Goal: Task Accomplishment & Management: Complete application form

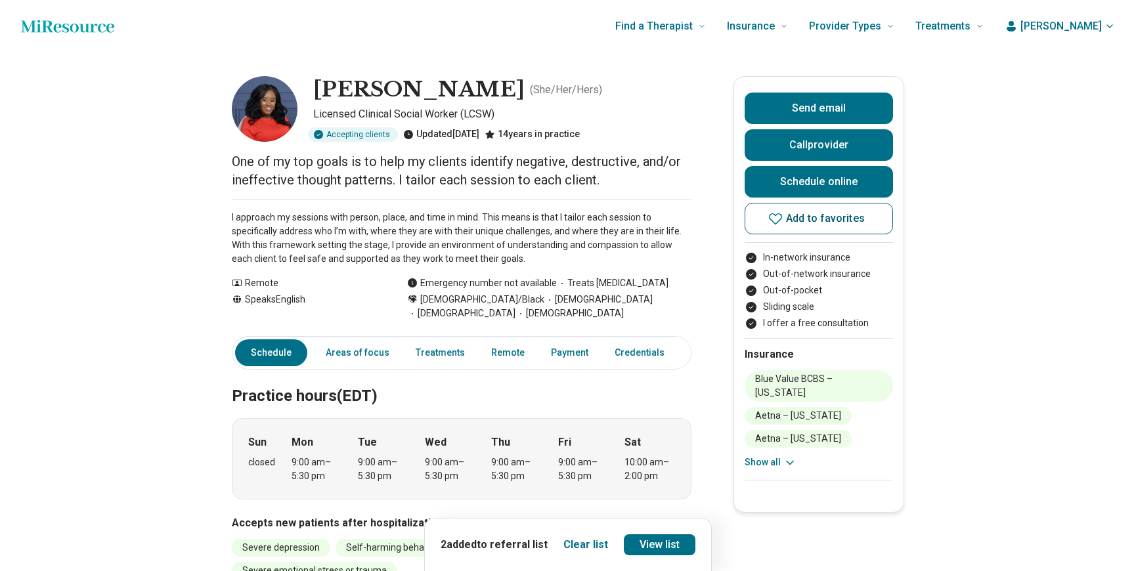
scroll to position [0, 1]
click at [816, 219] on span "Add to favorites" at bounding box center [825, 218] width 79 height 11
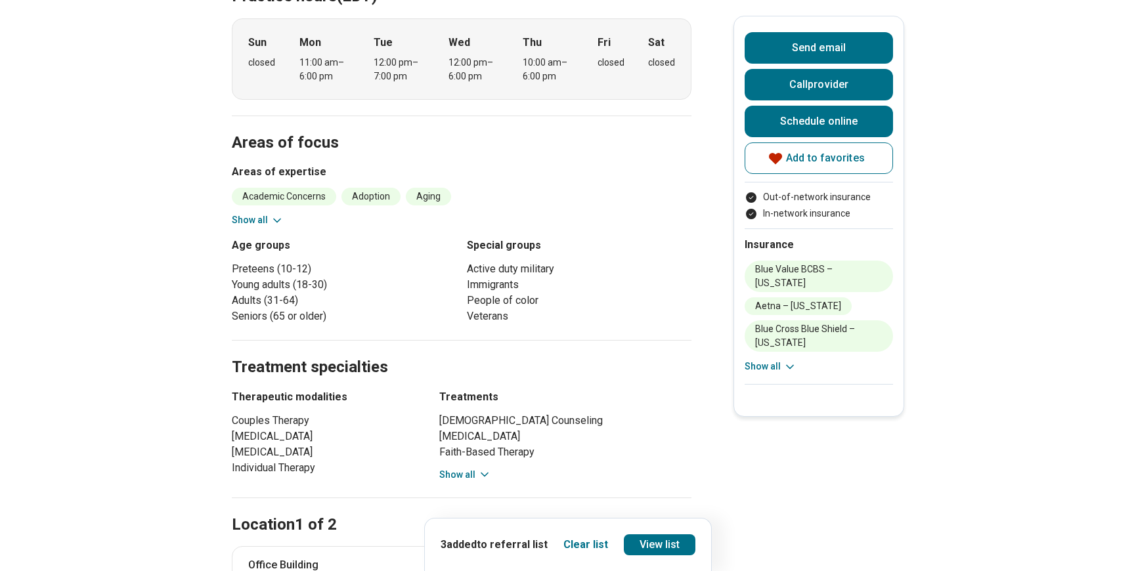
scroll to position [449, 1]
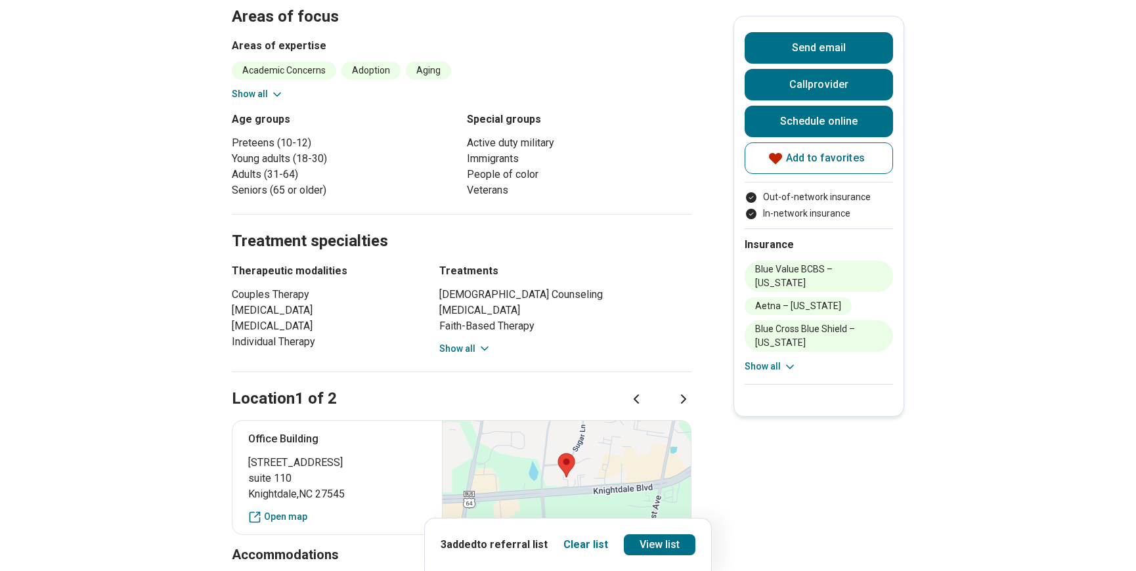
click at [278, 93] on icon at bounding box center [277, 94] width 13 height 13
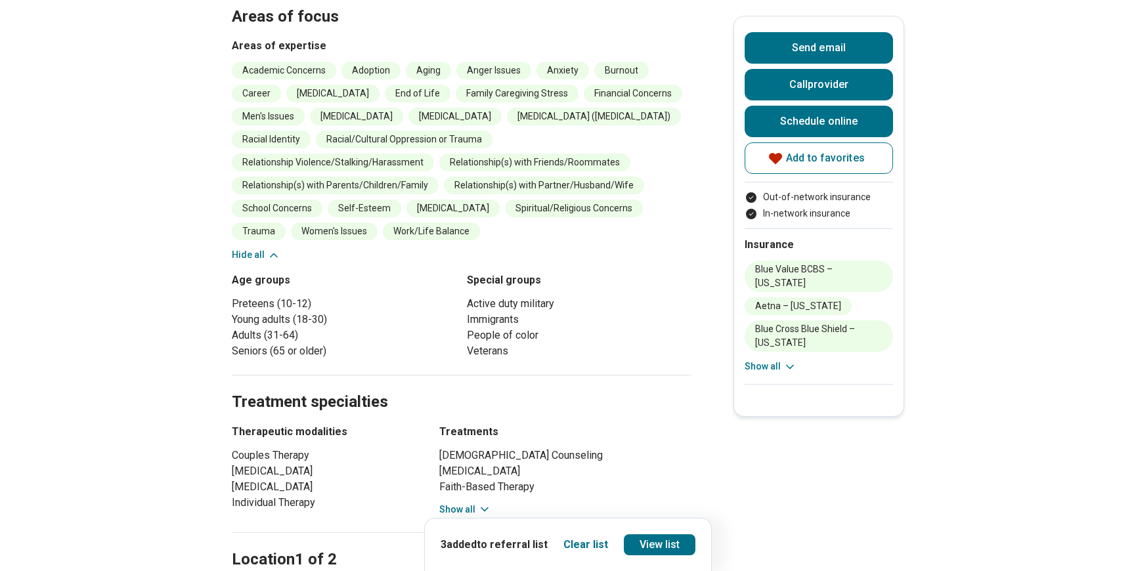
scroll to position [0, 1]
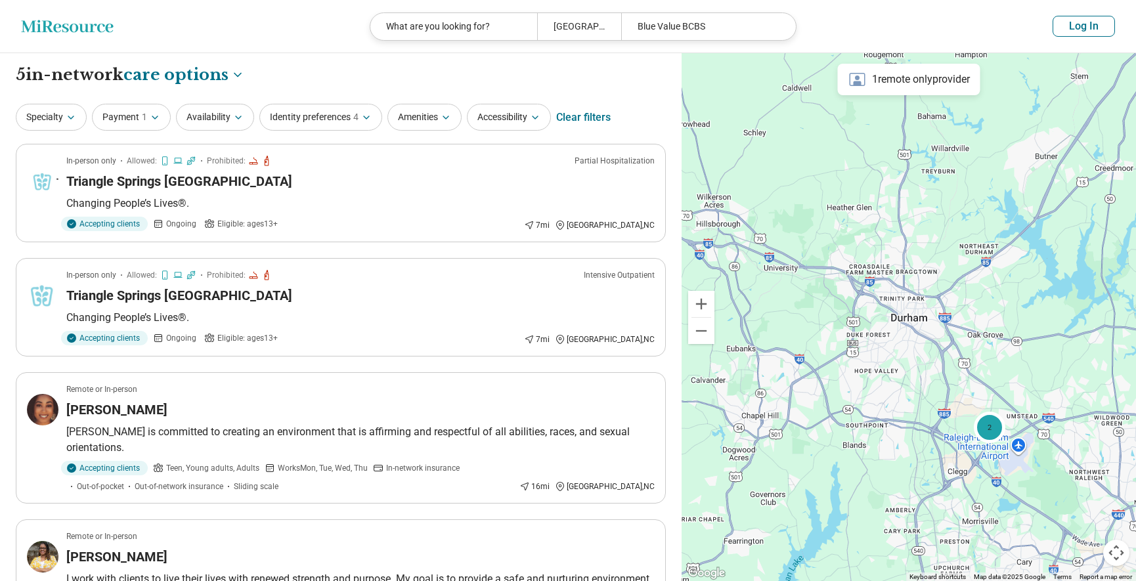
select select "***"
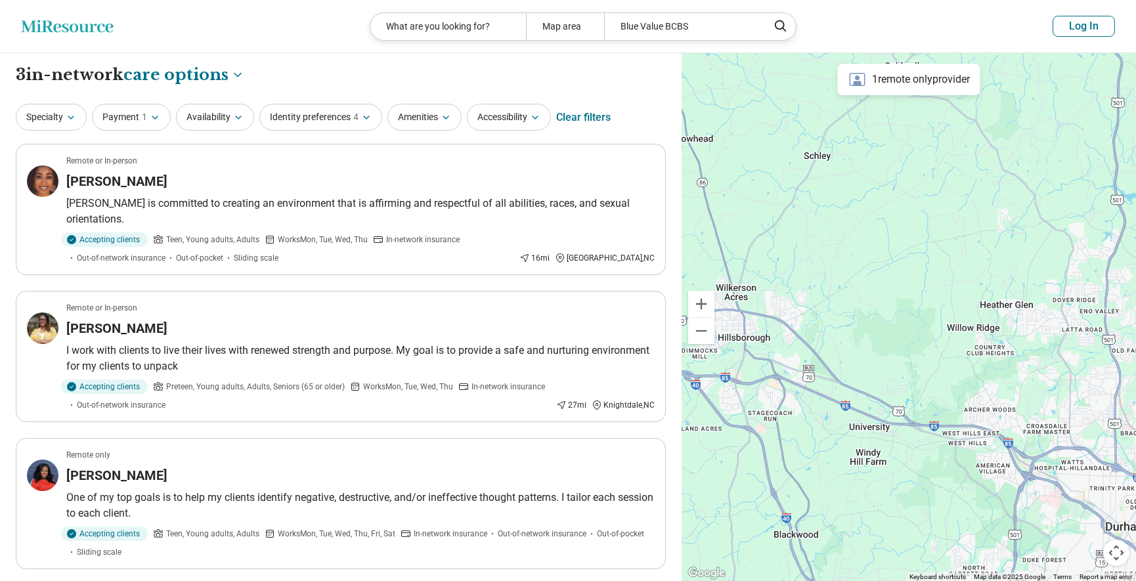
click at [59, 20] on icon "Miresource logo" at bounding box center [67, 26] width 93 height 13
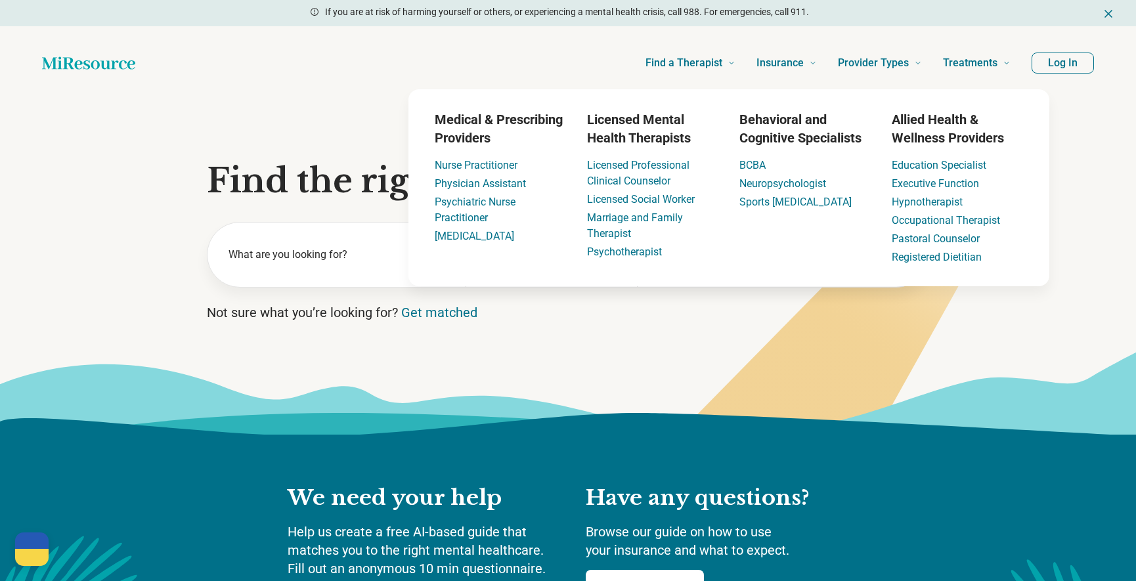
click at [1072, 58] on button "Log In" at bounding box center [1063, 63] width 62 height 21
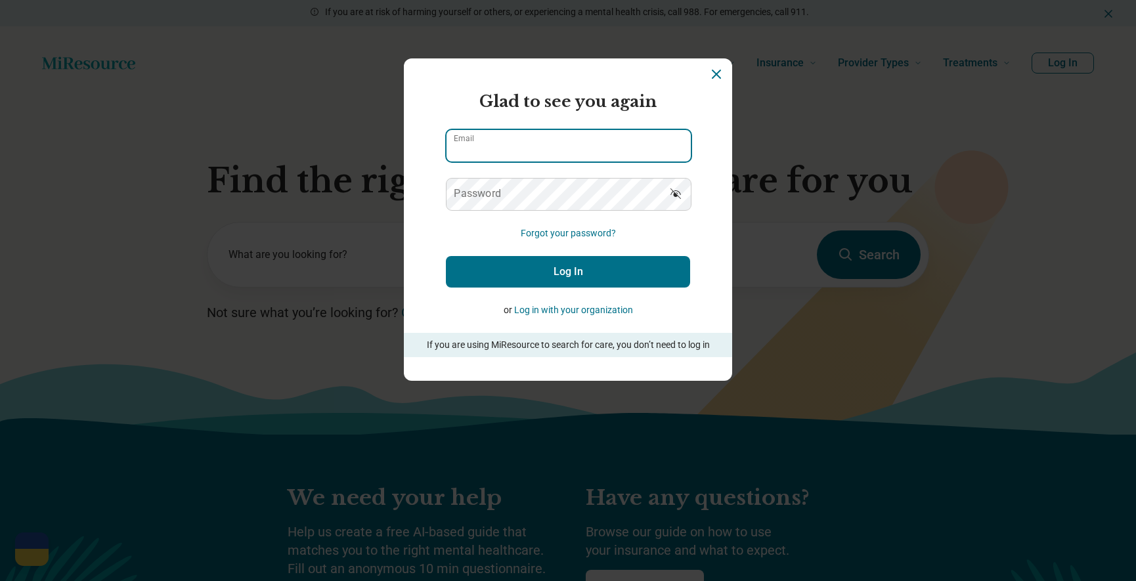
click at [501, 150] on input "Email" at bounding box center [569, 146] width 244 height 32
click at [485, 196] on label "Password" at bounding box center [477, 193] width 47 height 11
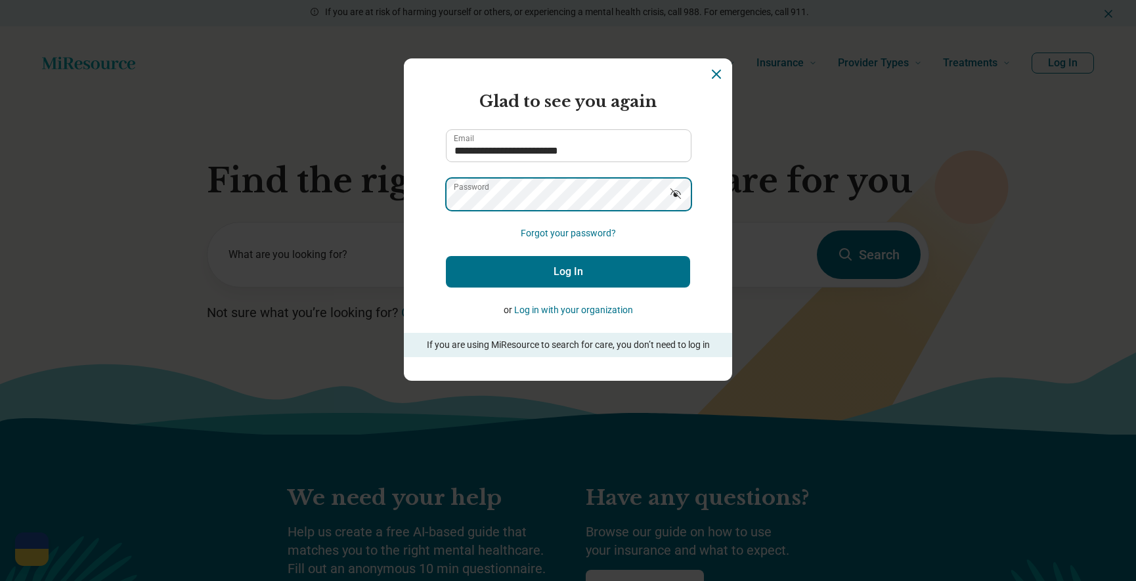
click at [446, 256] on button "Log In" at bounding box center [568, 272] width 244 height 32
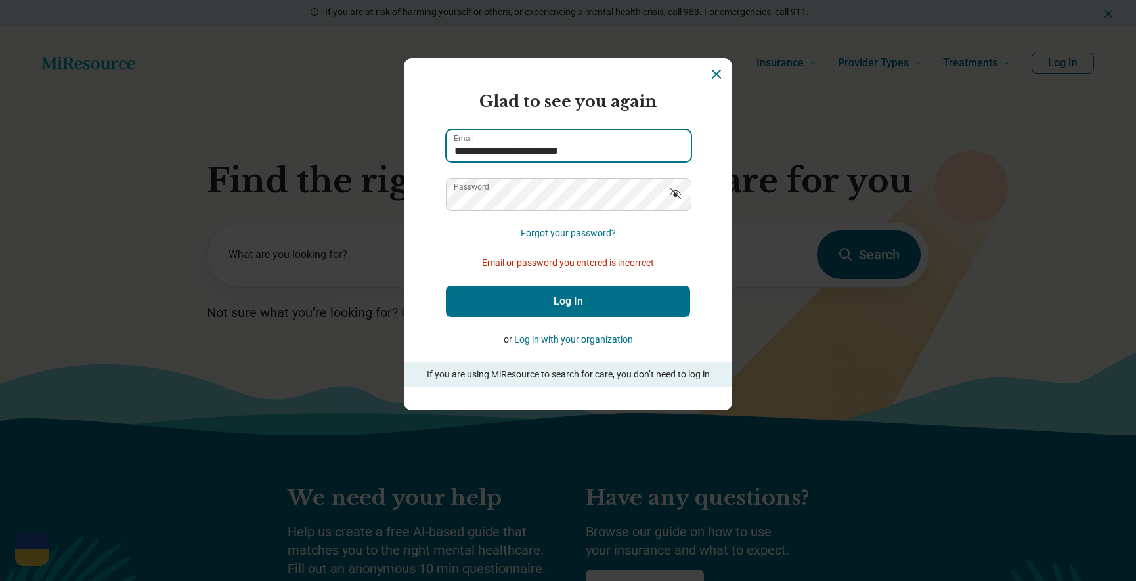
click at [570, 152] on input "**********" at bounding box center [569, 146] width 244 height 32
type input "**********"
click at [680, 196] on icon "Show password" at bounding box center [675, 193] width 13 height 13
click at [573, 308] on button "Log In" at bounding box center [568, 302] width 244 height 32
click at [564, 299] on button "Log In" at bounding box center [568, 302] width 244 height 32
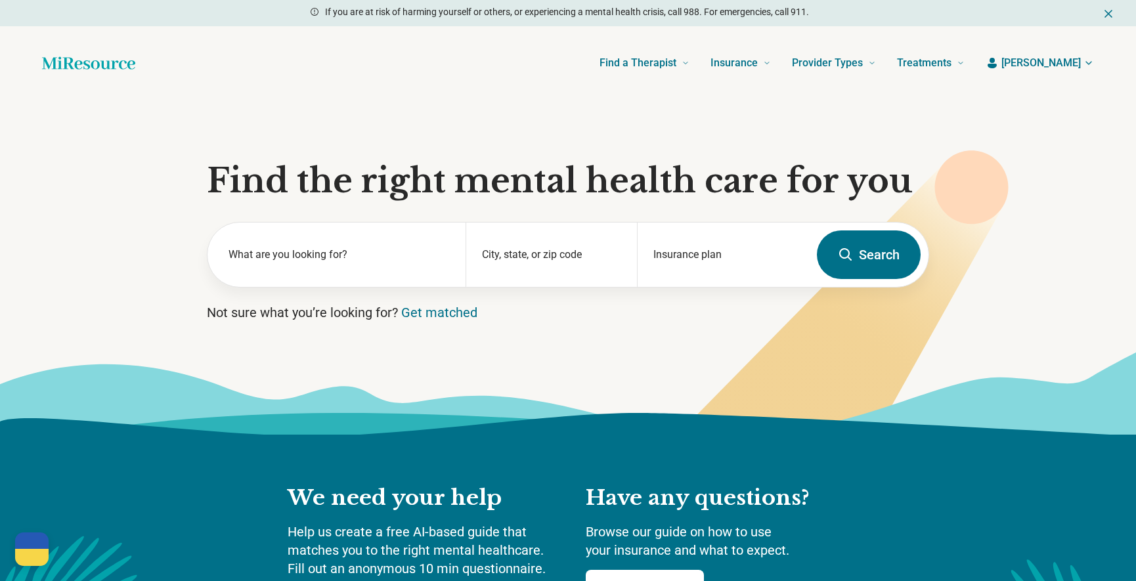
click at [1089, 63] on icon "button" at bounding box center [1089, 63] width 11 height 11
click at [1043, 133] on link "Referral list" at bounding box center [1051, 136] width 85 height 34
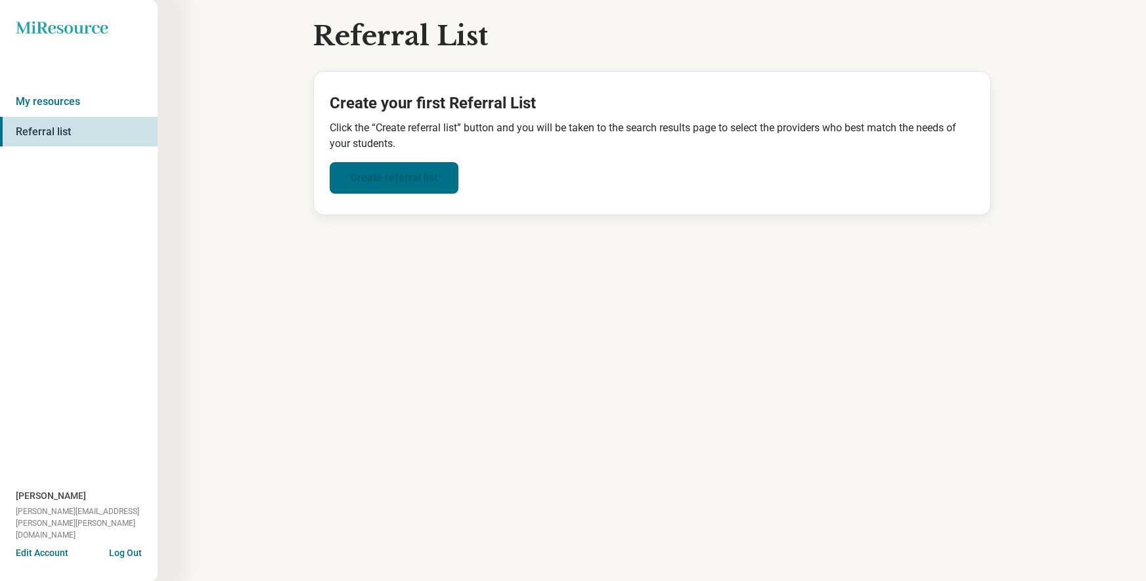
click at [399, 174] on link "Create referral list" at bounding box center [394, 178] width 129 height 32
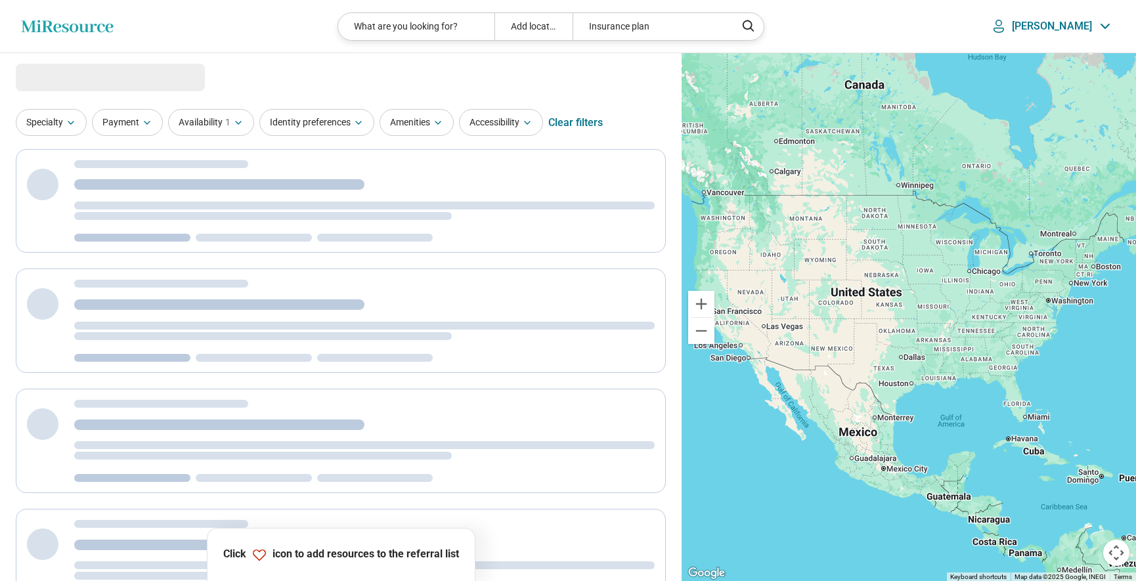
select select "***"
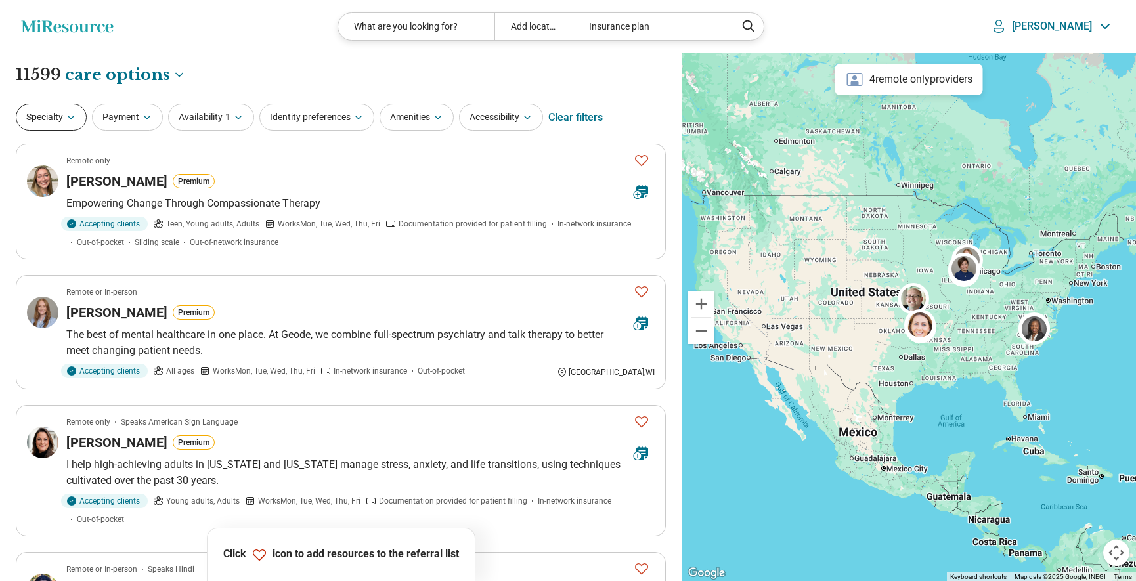
click at [70, 114] on icon "button" at bounding box center [71, 117] width 11 height 11
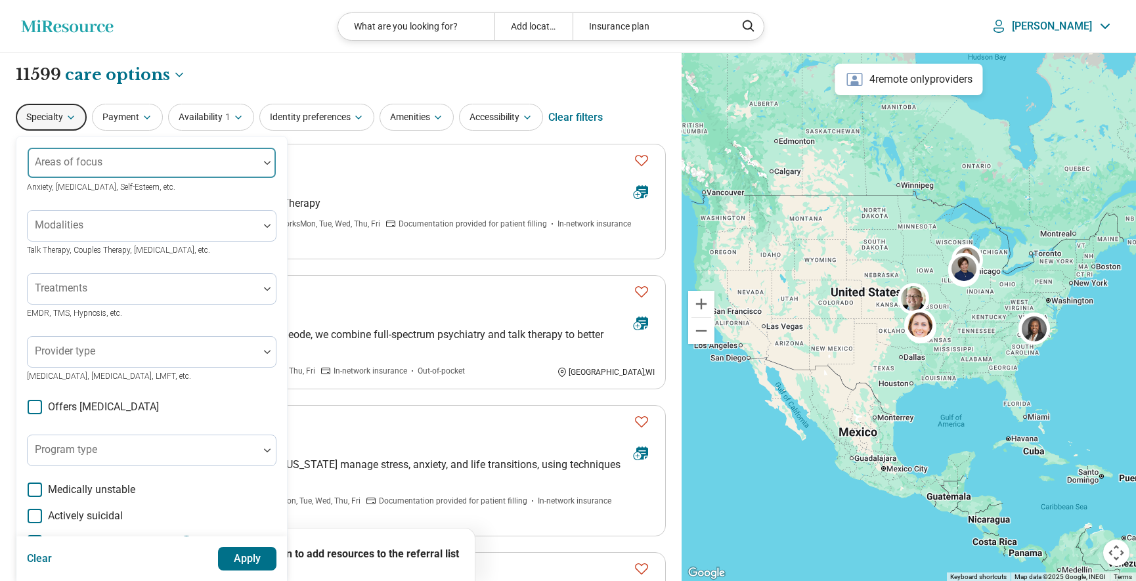
click at [106, 169] on div at bounding box center [143, 168] width 221 height 18
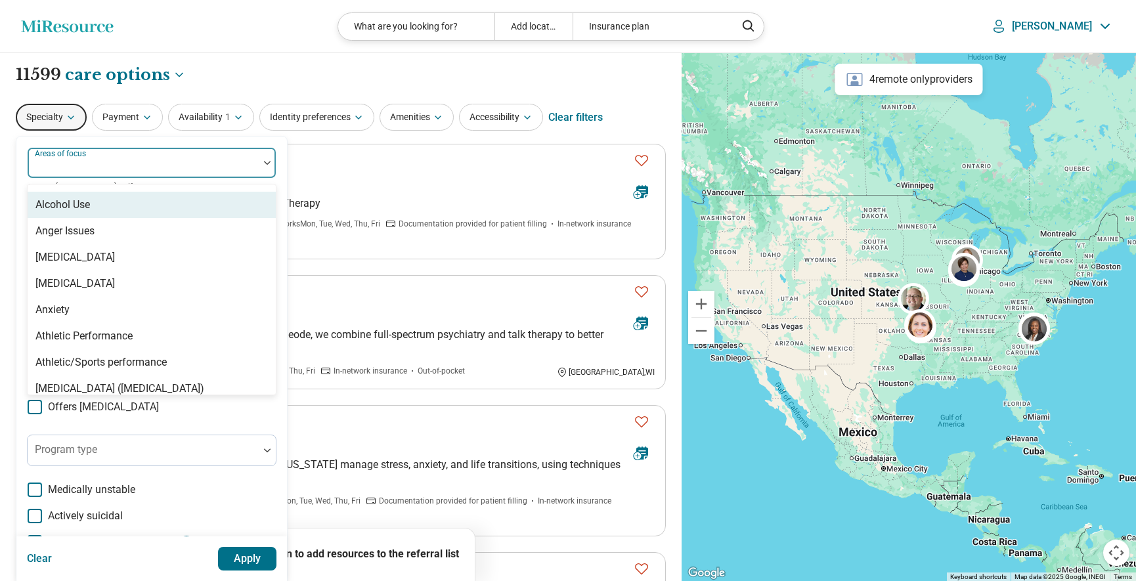
scroll to position [158, 0]
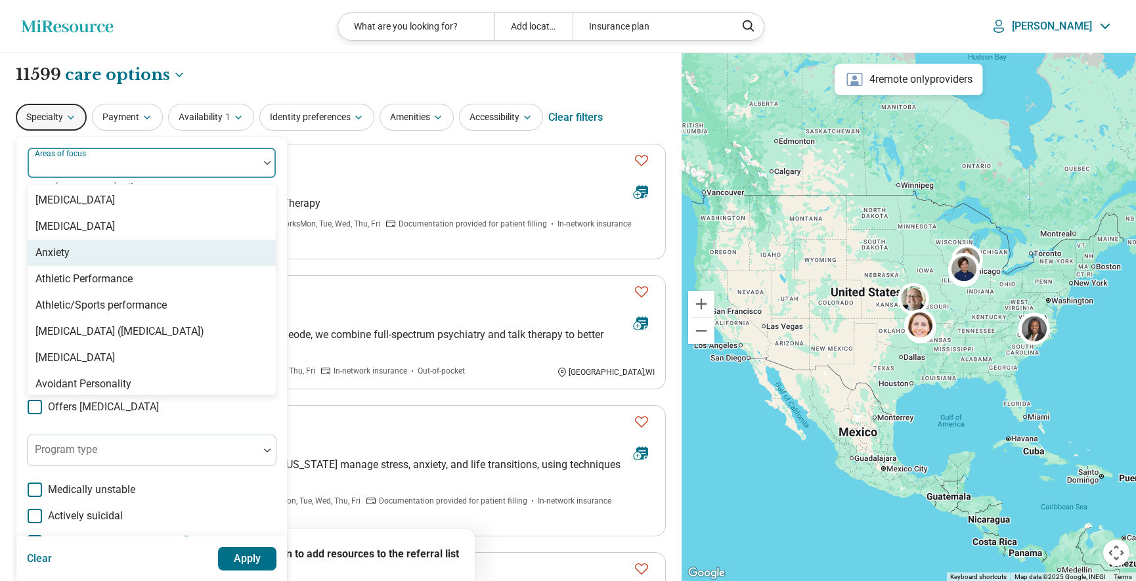
click at [90, 250] on div "Anxiety" at bounding box center [152, 253] width 248 height 26
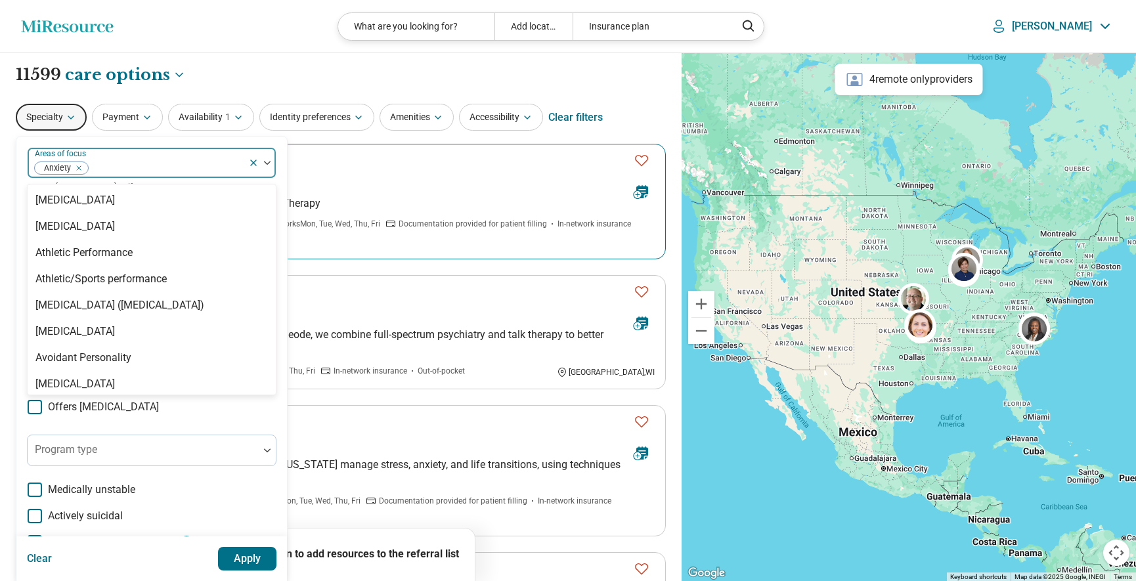
click at [342, 182] on div "Vilija Paulius Premium" at bounding box center [344, 181] width 557 height 18
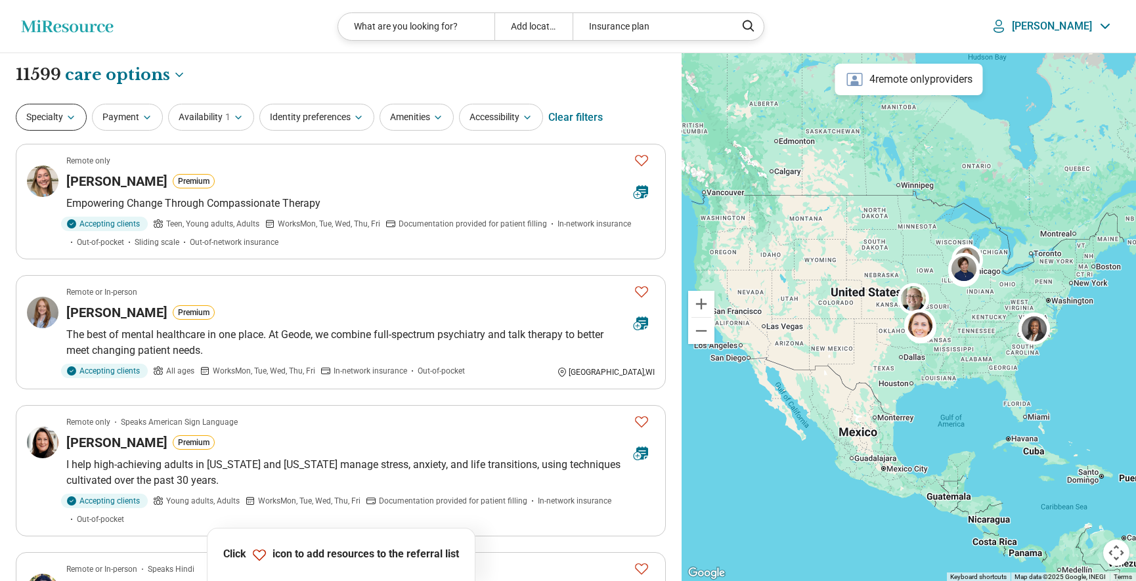
click at [74, 114] on icon "button" at bounding box center [71, 117] width 11 height 11
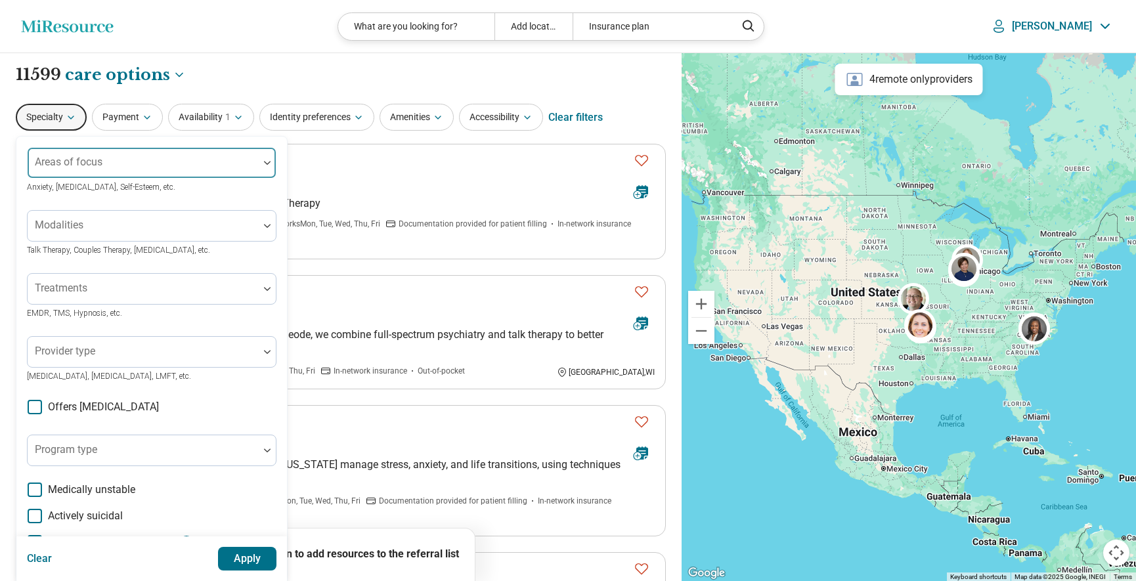
click at [124, 163] on div at bounding box center [143, 168] width 221 height 18
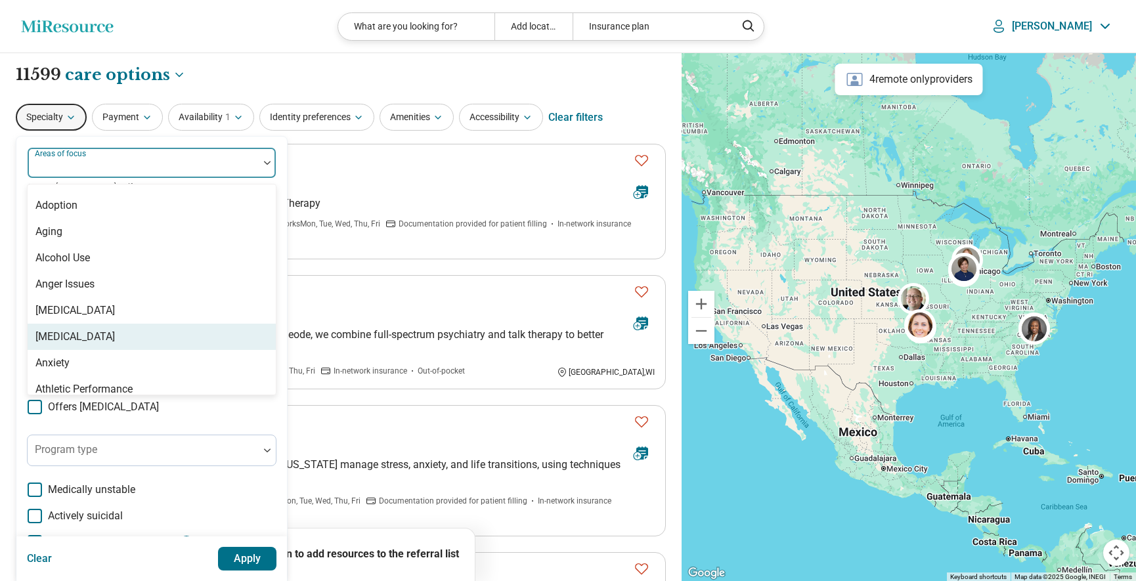
scroll to position [62, 0]
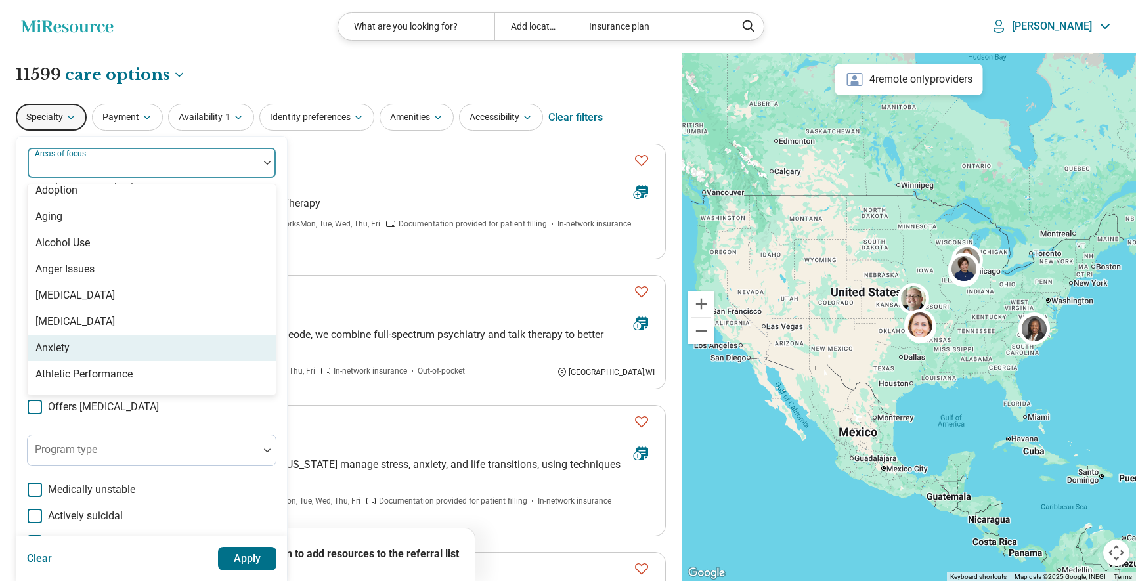
click at [76, 350] on div "Anxiety" at bounding box center [152, 348] width 248 height 26
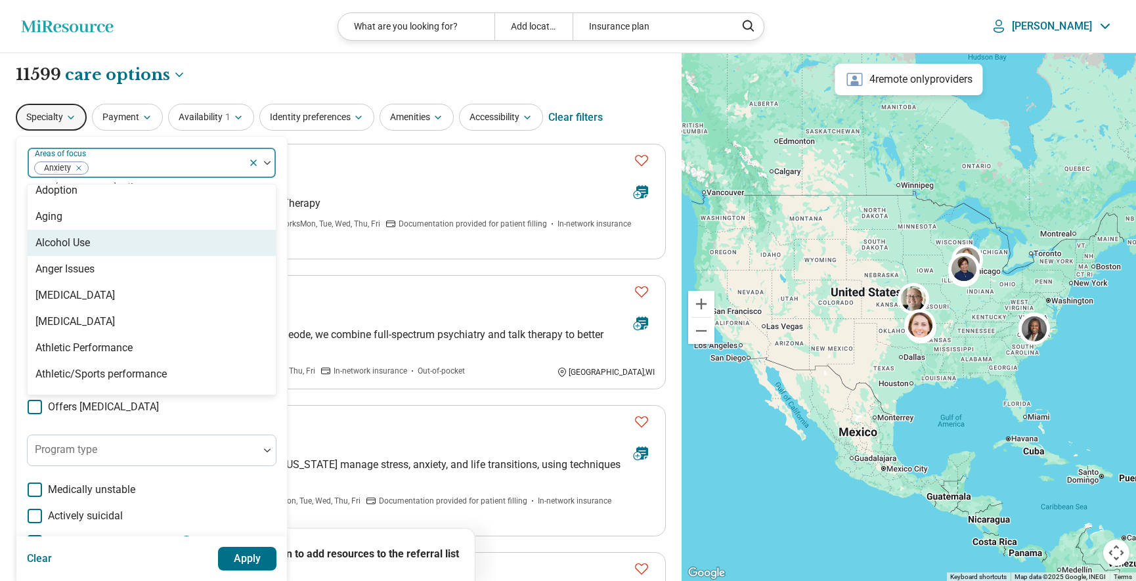
click at [24, 263] on div "option Anxiety, selected. Alcohol Use, 5 of 99. 99 results available. Use Up an…" at bounding box center [151, 404] width 271 height 535
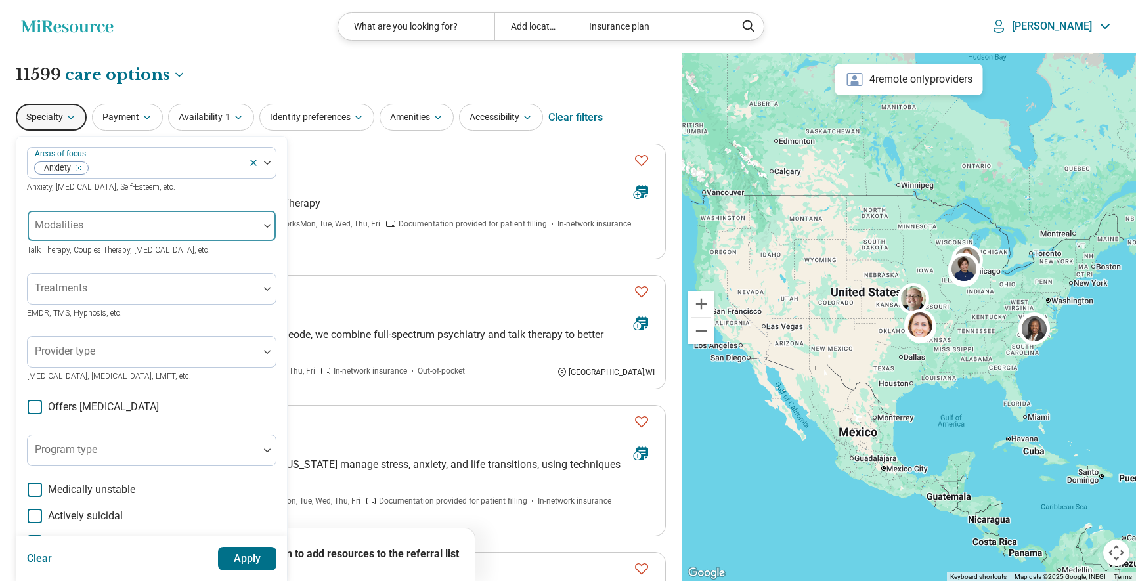
click at [121, 224] on div at bounding box center [143, 231] width 221 height 18
click at [21, 217] on div "Areas of focus Anxiety Anxiety, Depression, Self-Esteem, etc. Modalities Talk T…" at bounding box center [151, 404] width 271 height 535
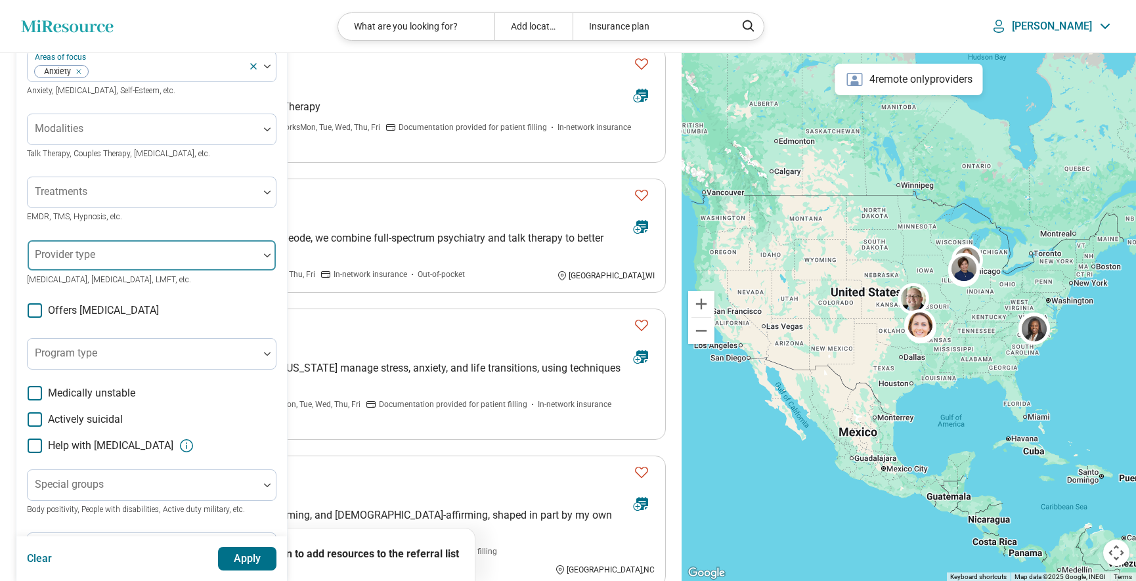
scroll to position [158, 0]
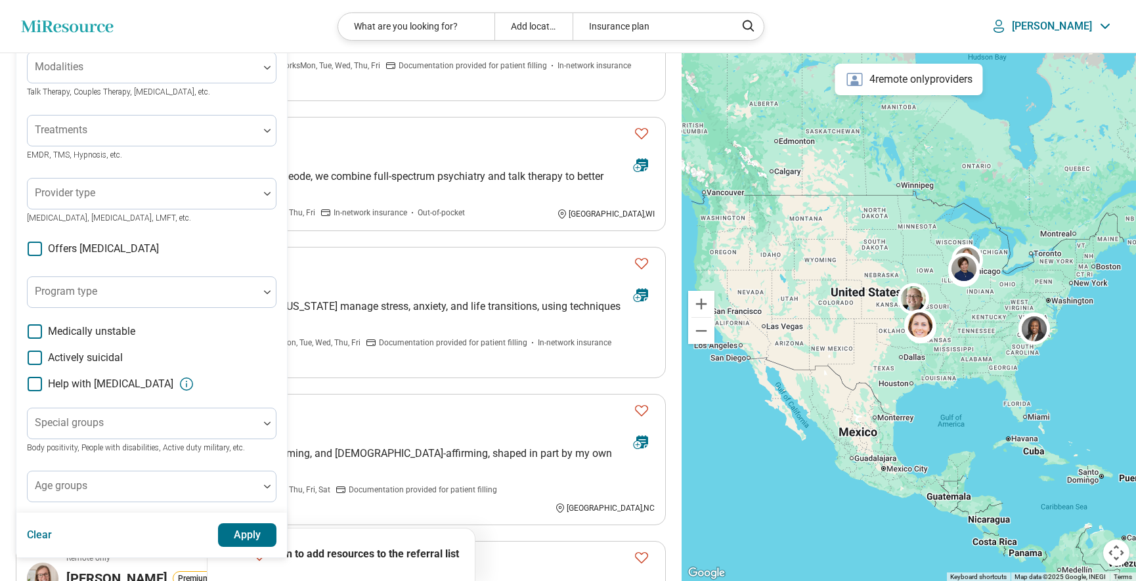
click at [242, 536] on button "Apply" at bounding box center [247, 535] width 59 height 24
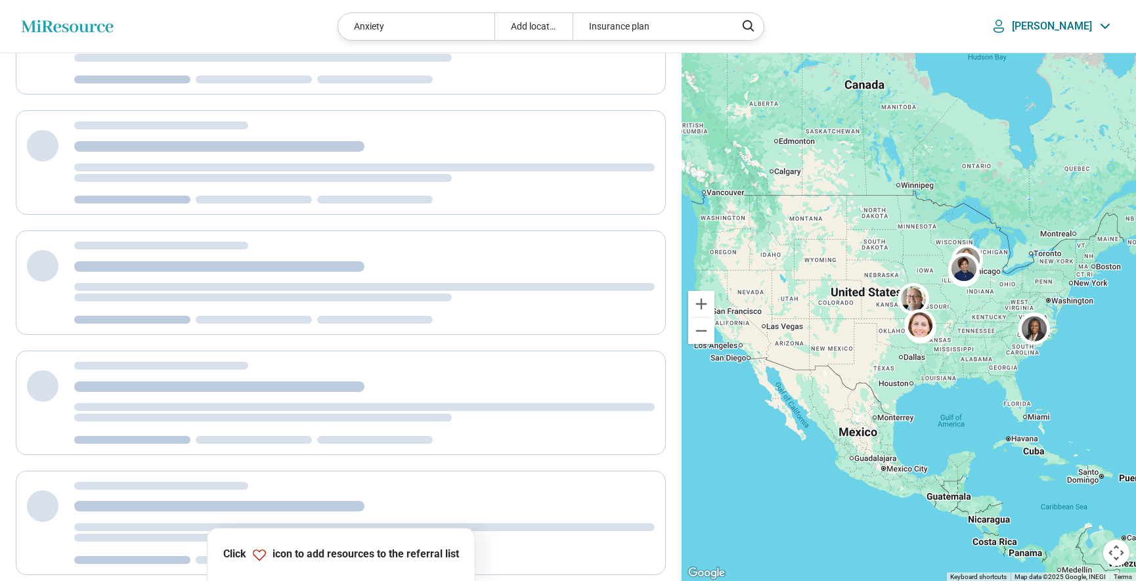
scroll to position [0, 0]
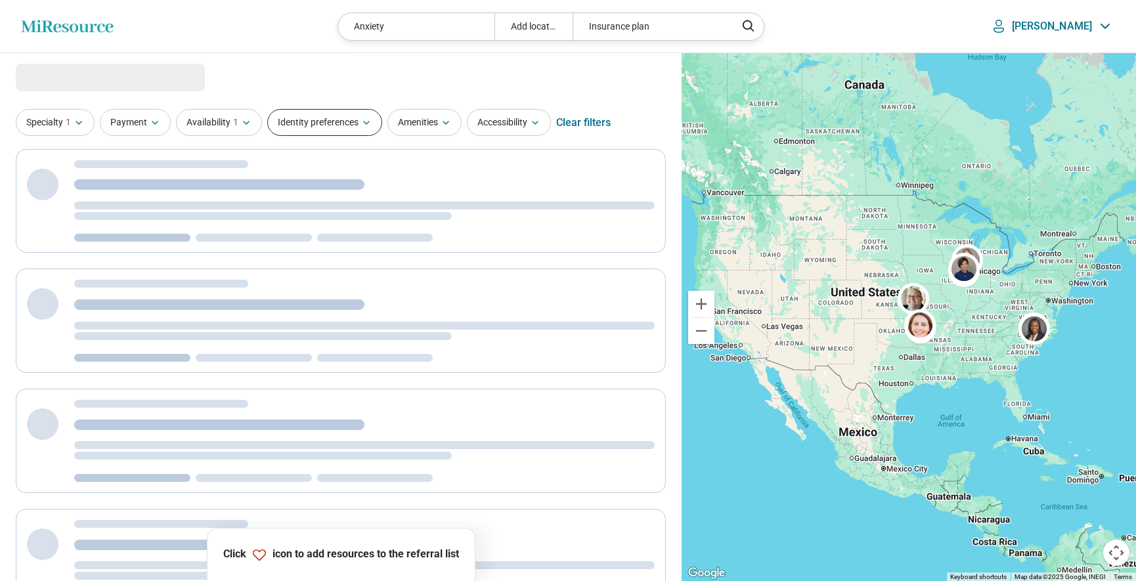
click at [369, 121] on icon "button" at bounding box center [366, 123] width 11 height 11
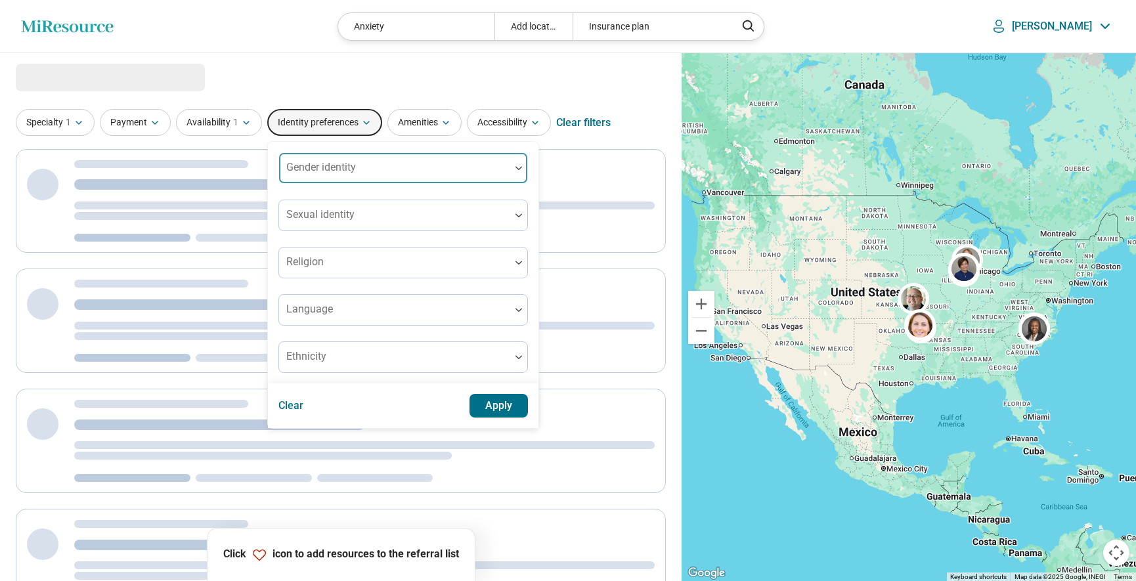
click at [326, 170] on div "Gender identity" at bounding box center [403, 168] width 250 height 32
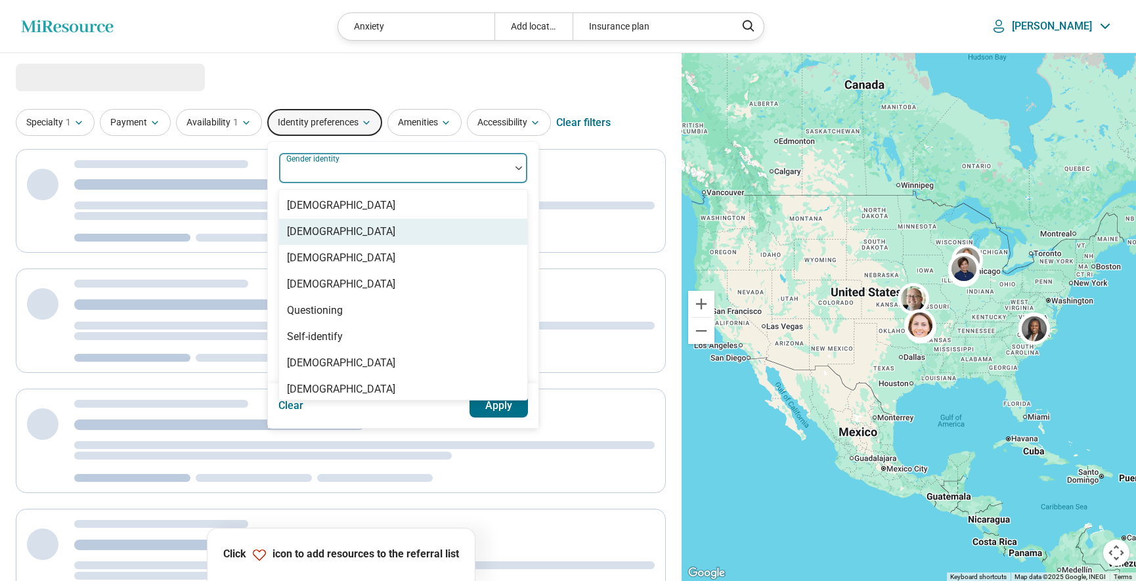
drag, startPoint x: 322, startPoint y: 234, endPoint x: 322, endPoint y: 213, distance: 21.7
click at [322, 234] on div "[DEMOGRAPHIC_DATA]" at bounding box center [341, 232] width 108 height 16
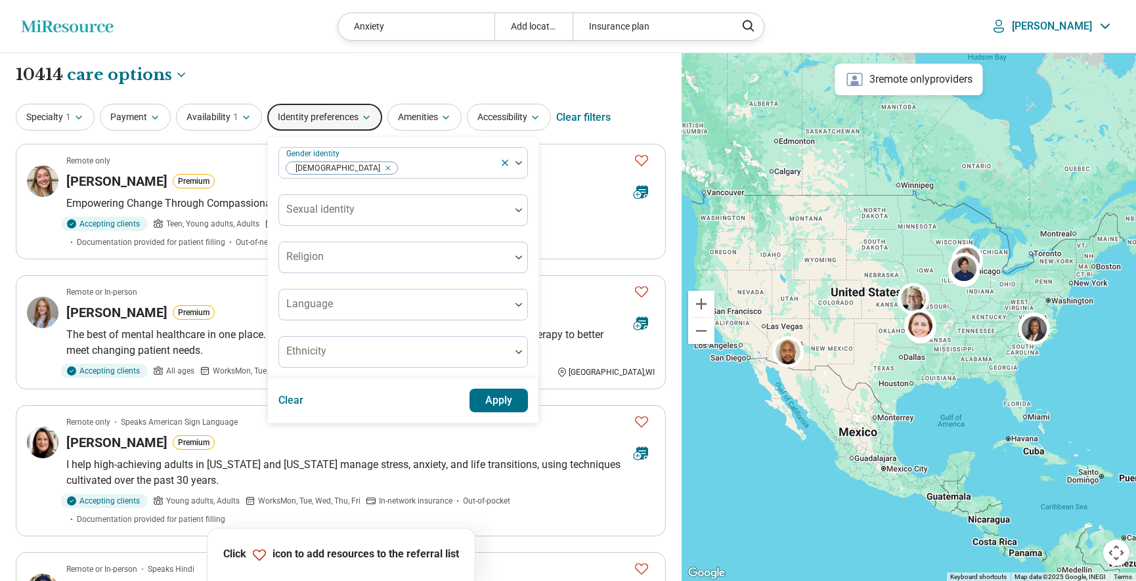
click at [277, 206] on div "Gender identity Cisgender Woman Sexual identity Religion Language Ethnicity" at bounding box center [403, 258] width 271 height 242
click at [311, 213] on div "Sexual identity" at bounding box center [403, 210] width 250 height 32
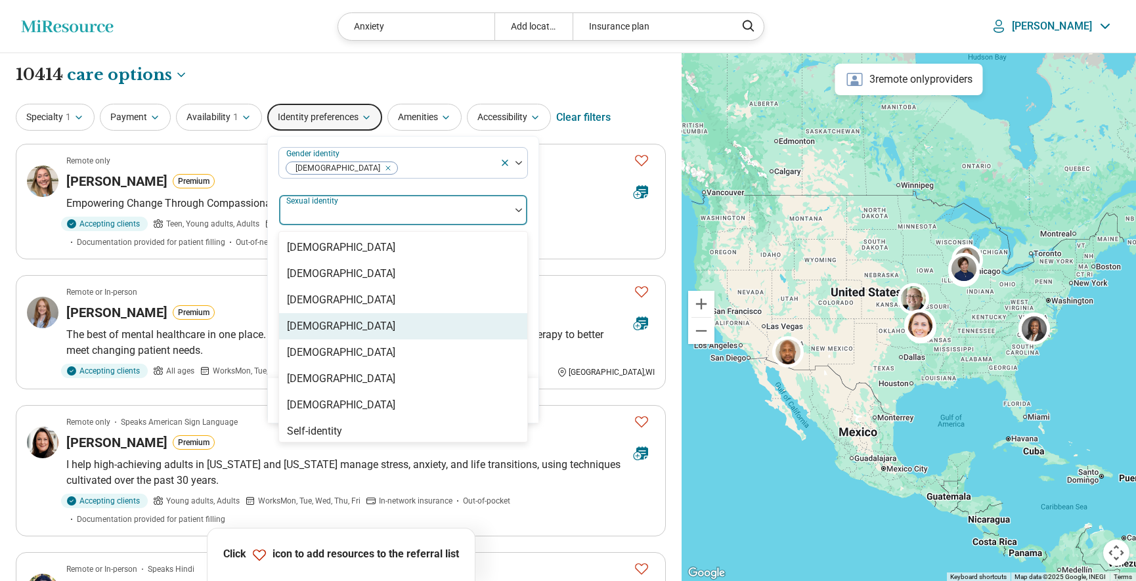
click at [328, 325] on div "Heterosexual" at bounding box center [341, 326] width 108 height 16
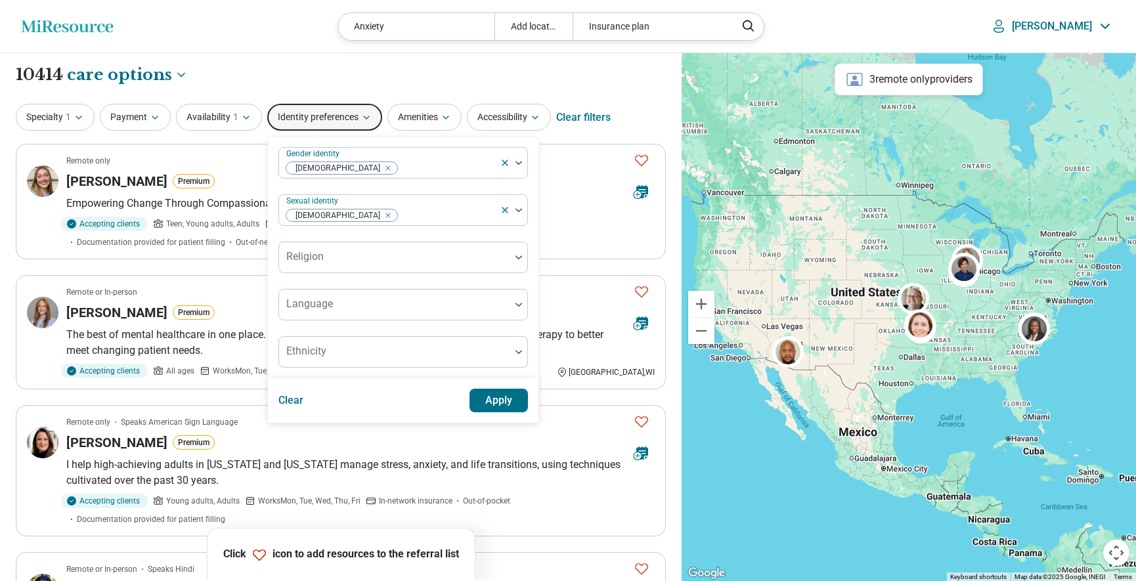
click at [276, 241] on div "Gender identity Cisgender Woman Sexual identity Heterosexual Religion Language …" at bounding box center [403, 258] width 271 height 242
click at [339, 259] on div at bounding box center [394, 262] width 221 height 18
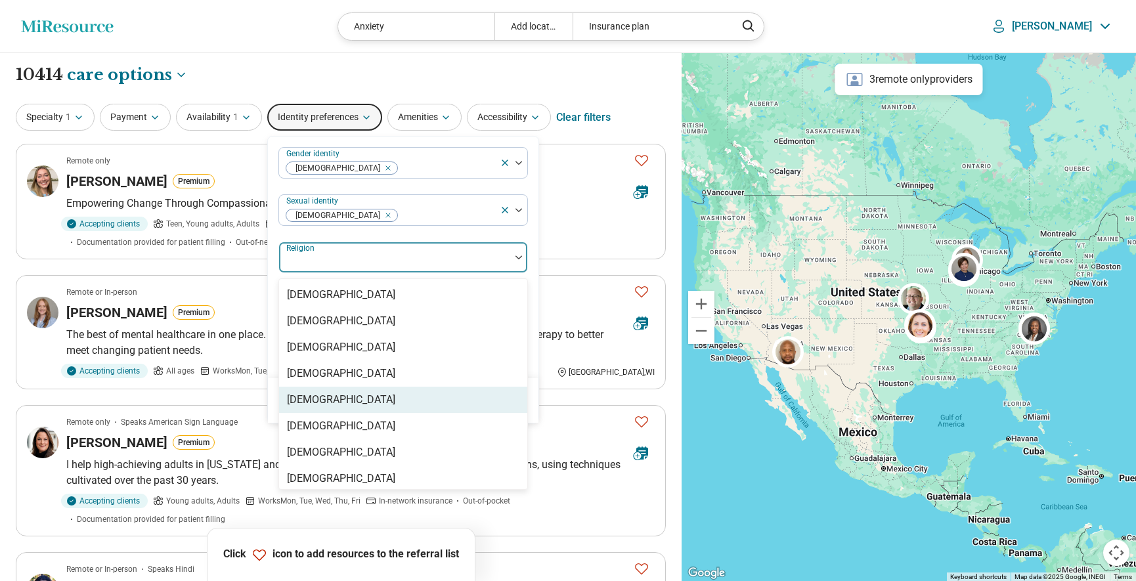
click at [346, 401] on div "Christianity" at bounding box center [403, 400] width 248 height 26
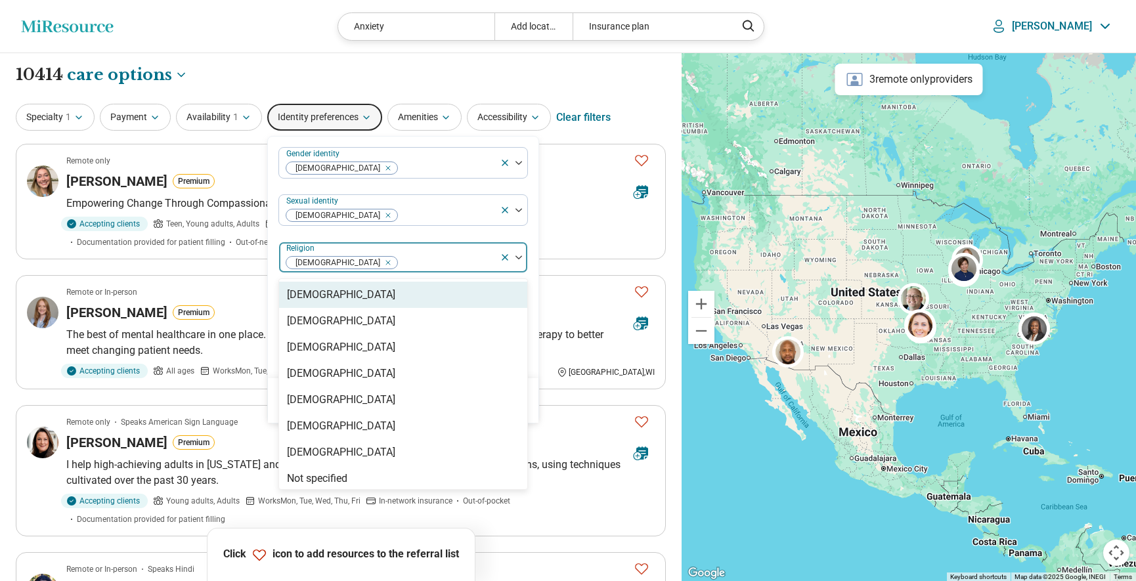
click at [276, 281] on div "Gender identity Cisgender Woman Sexual identity Heterosexual option Christianit…" at bounding box center [403, 258] width 271 height 242
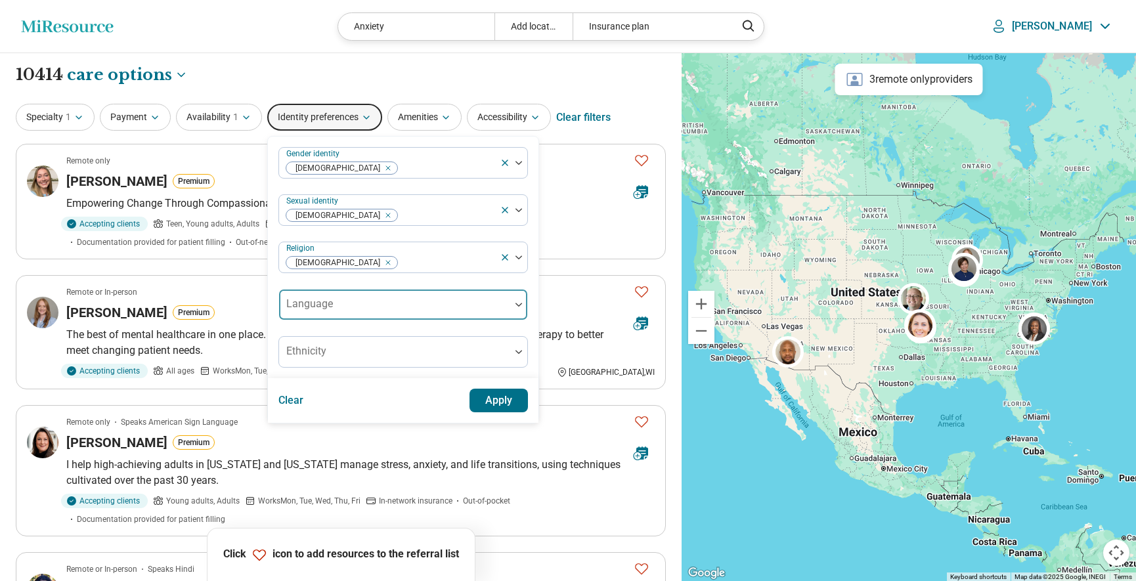
click at [315, 310] on div "Language" at bounding box center [403, 305] width 250 height 32
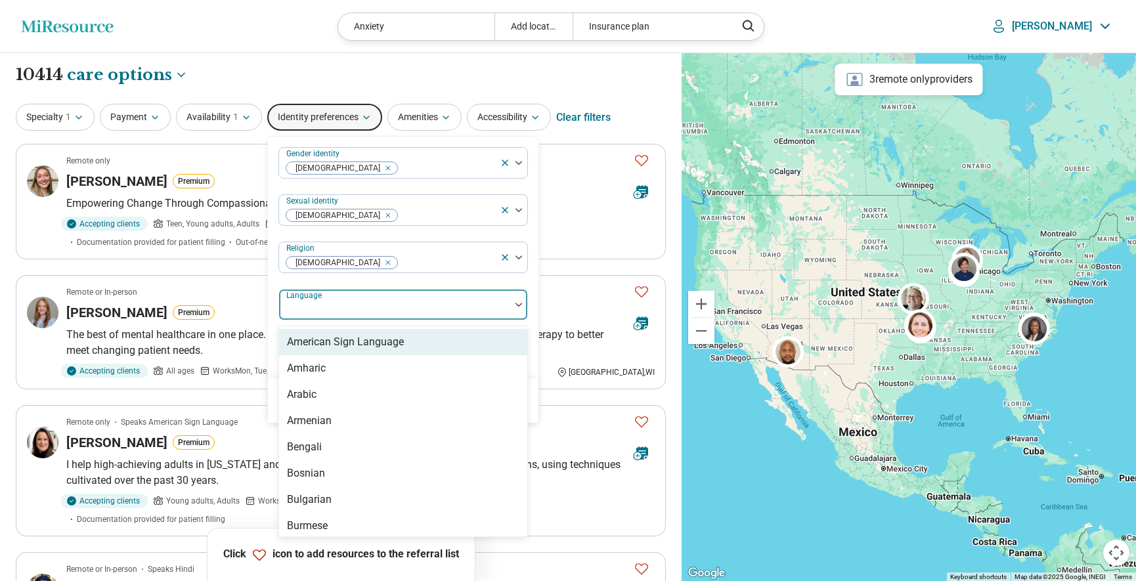
click at [275, 300] on div "Gender identity Cisgender Woman Sexual identity Heterosexual Religion Christian…" at bounding box center [403, 258] width 271 height 242
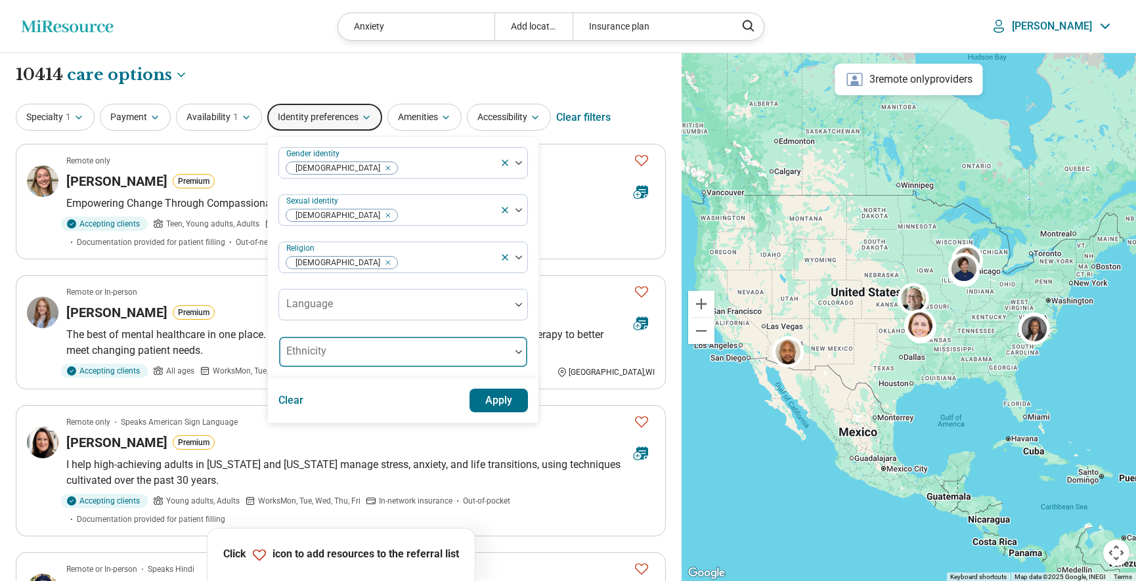
click at [339, 353] on div at bounding box center [394, 357] width 221 height 18
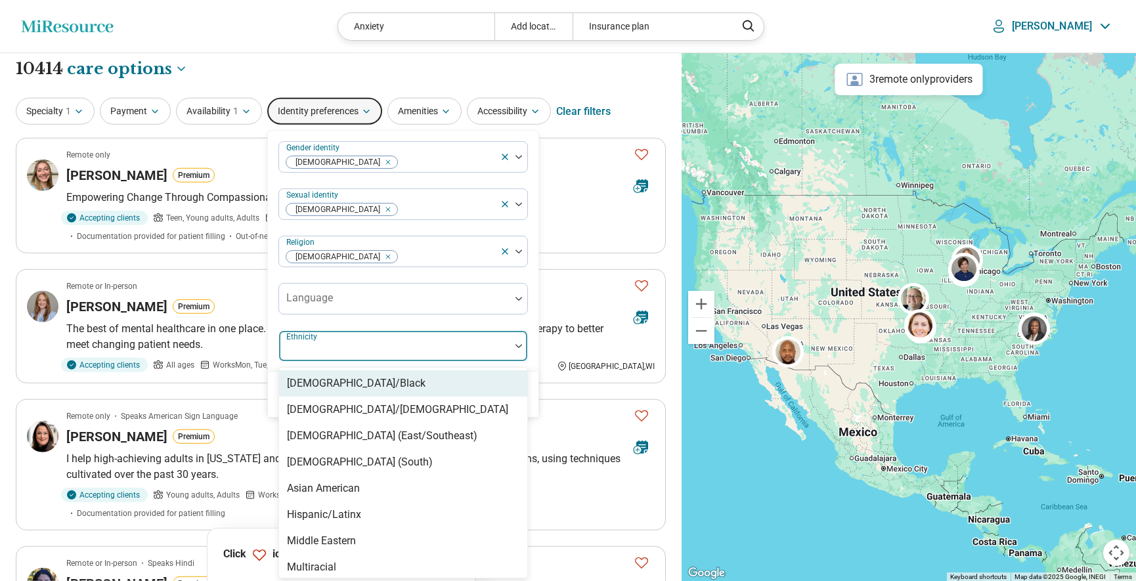
scroll to position [9, 0]
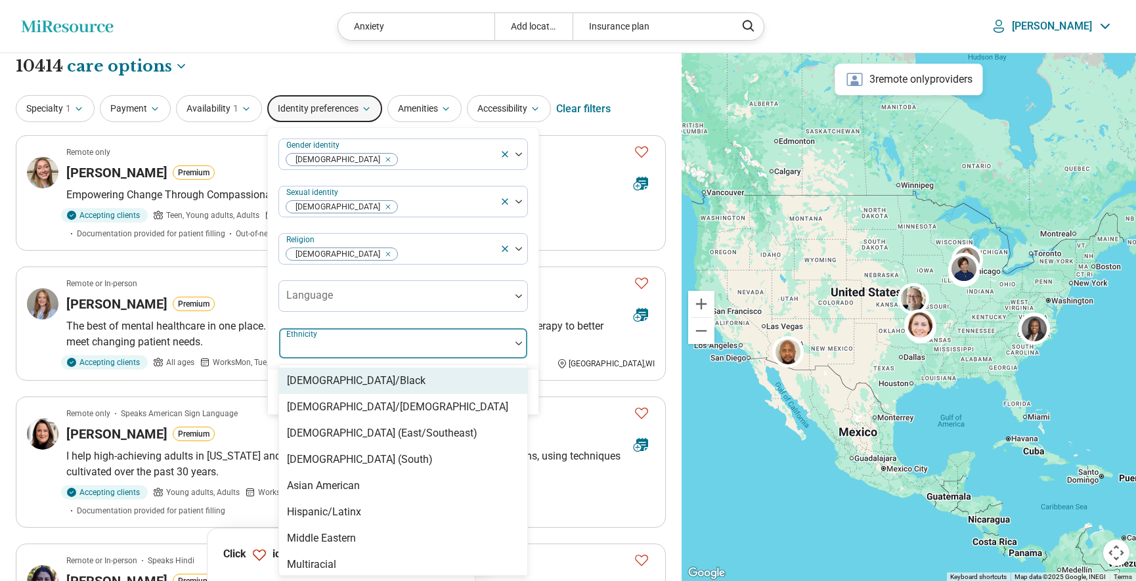
click at [342, 382] on div "African American/Black" at bounding box center [356, 381] width 139 height 16
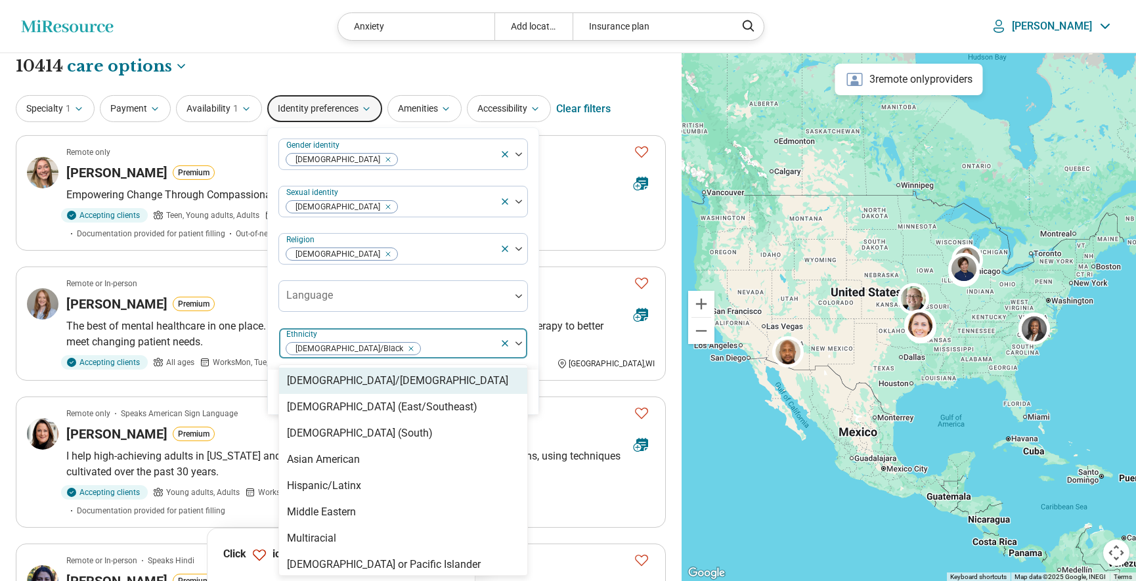
click at [274, 333] on div "Gender identity Cisgender Woman Sexual identity Heterosexual Religion Christian…" at bounding box center [403, 249] width 271 height 242
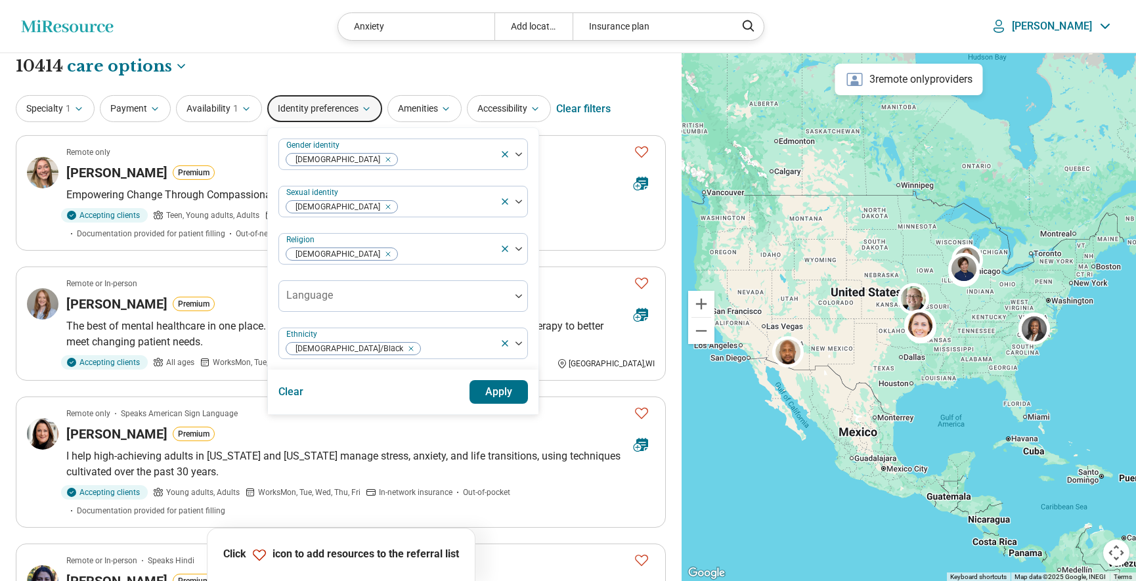
click at [489, 395] on button "Apply" at bounding box center [499, 392] width 59 height 24
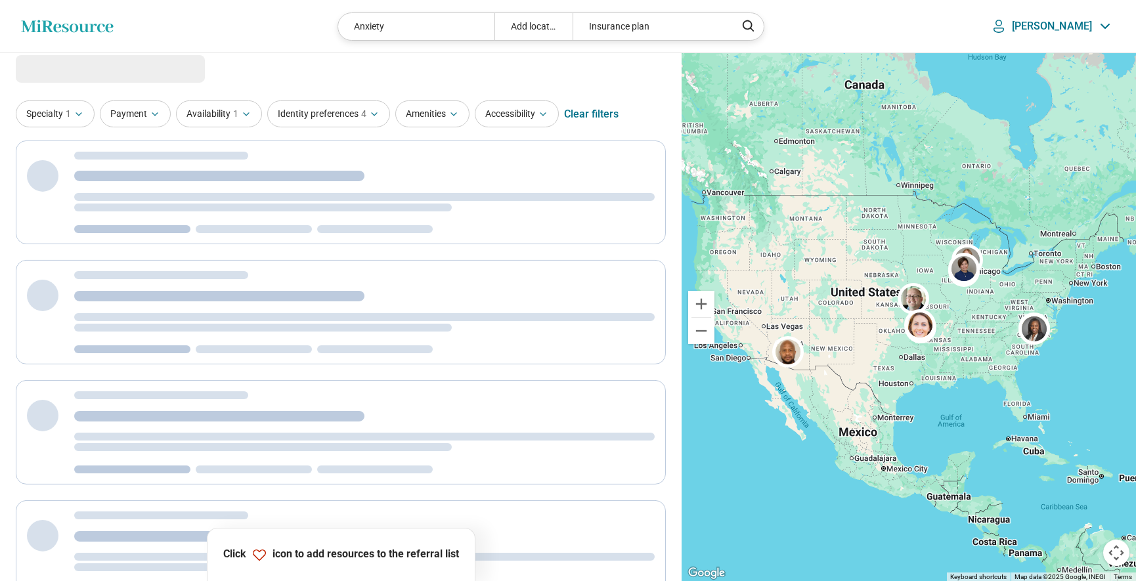
scroll to position [0, 0]
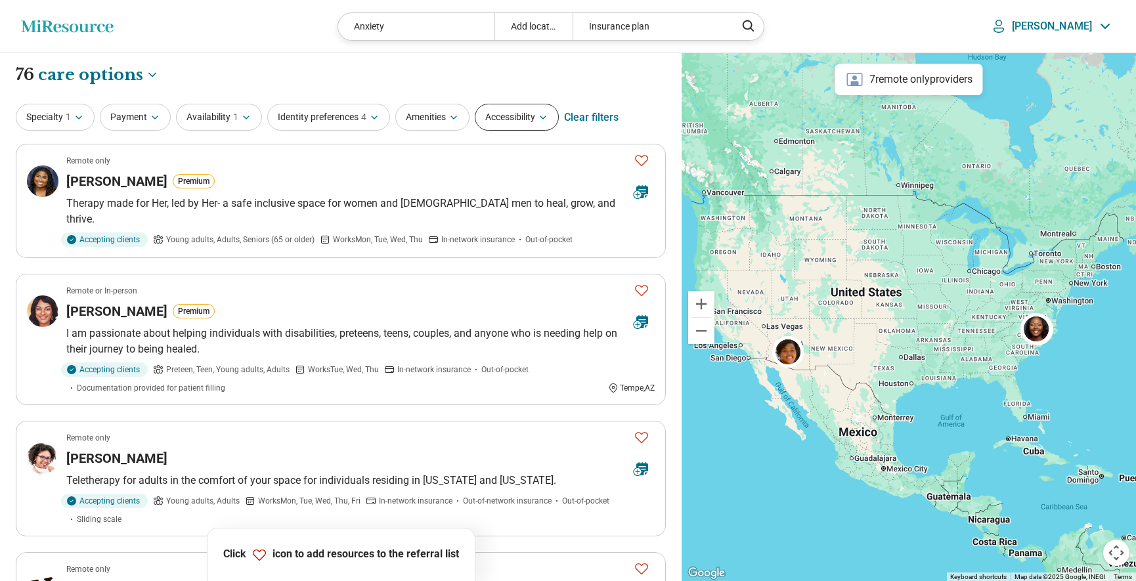
click at [547, 121] on icon "button" at bounding box center [543, 117] width 11 height 11
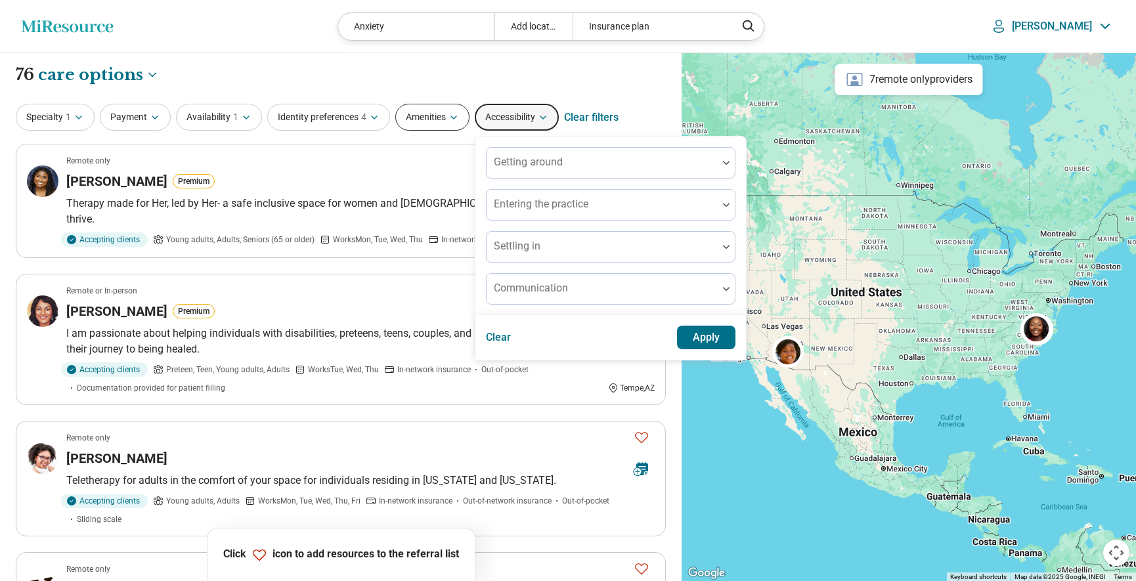
click at [458, 115] on icon "button" at bounding box center [454, 117] width 11 height 11
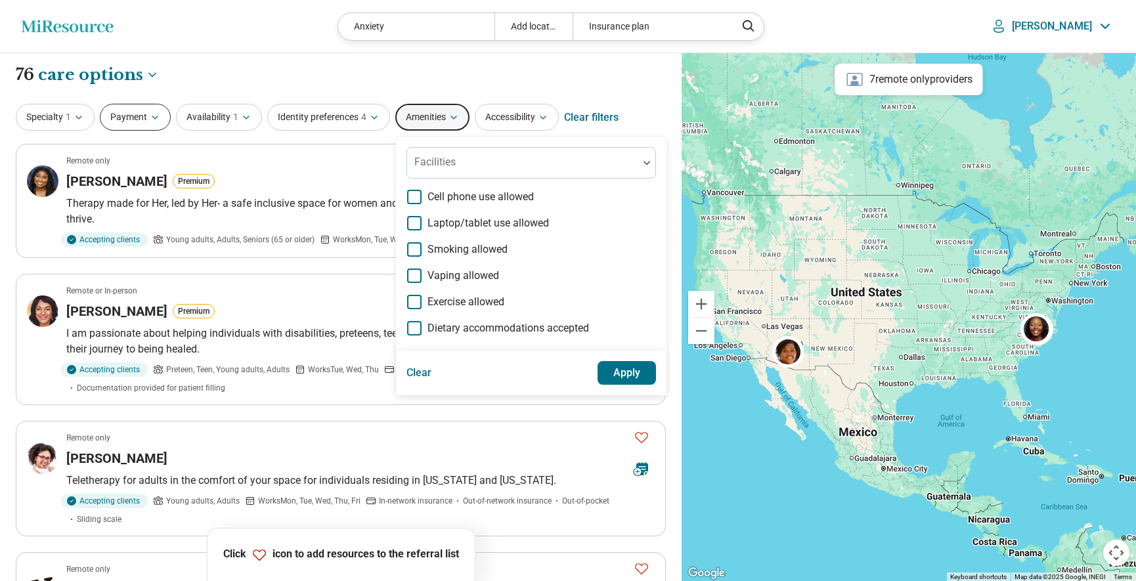
click at [153, 114] on icon "button" at bounding box center [155, 117] width 11 height 11
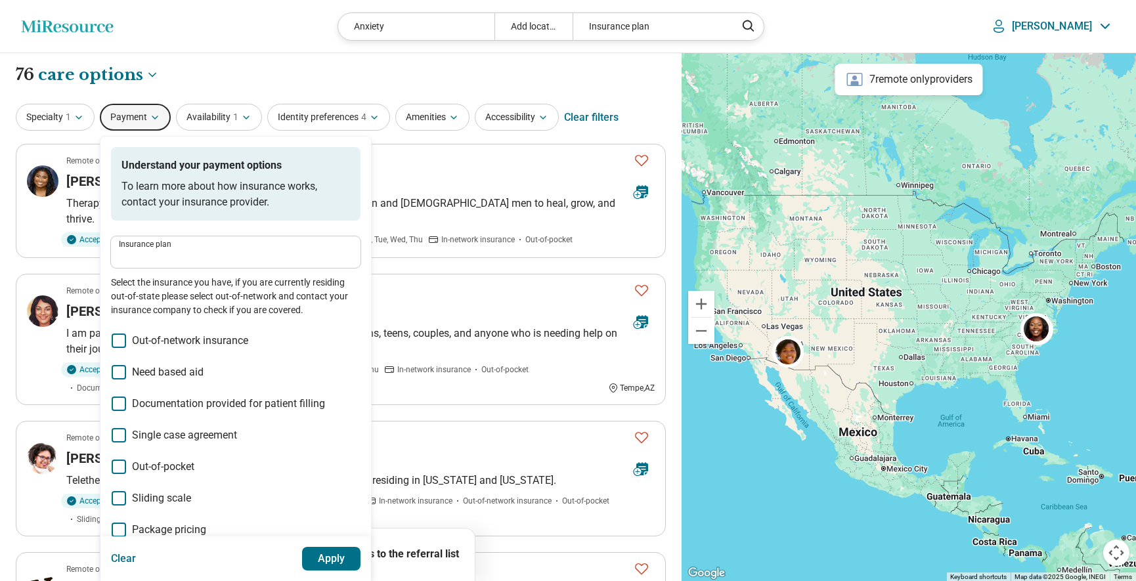
scroll to position [74, 0]
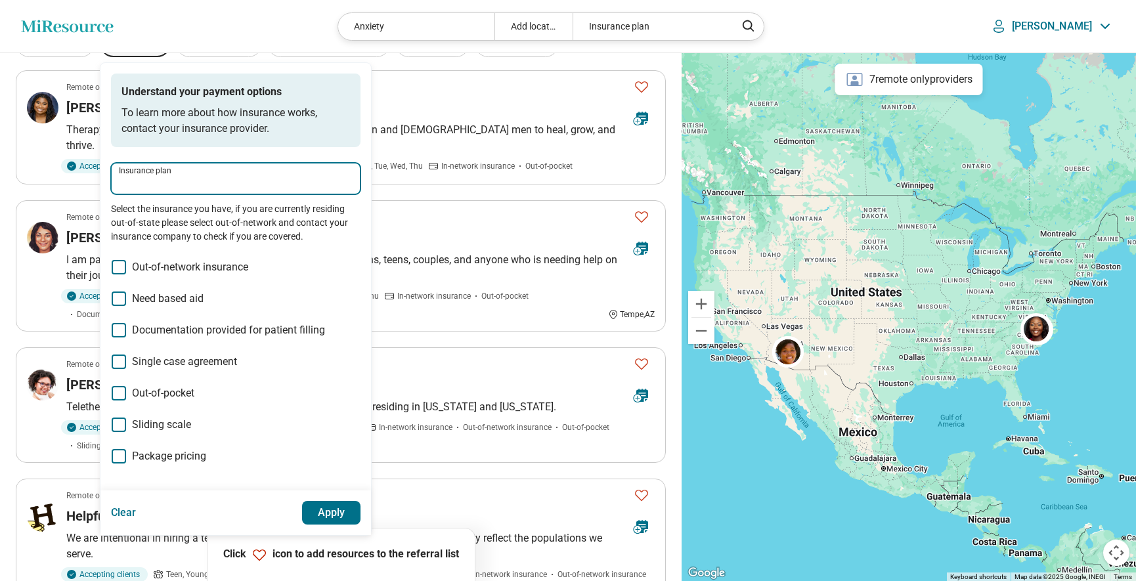
click at [216, 185] on input "Insurance plan" at bounding box center [236, 183] width 234 height 16
click at [196, 247] on div "Blue Value BCBS" at bounding box center [182, 245] width 141 height 26
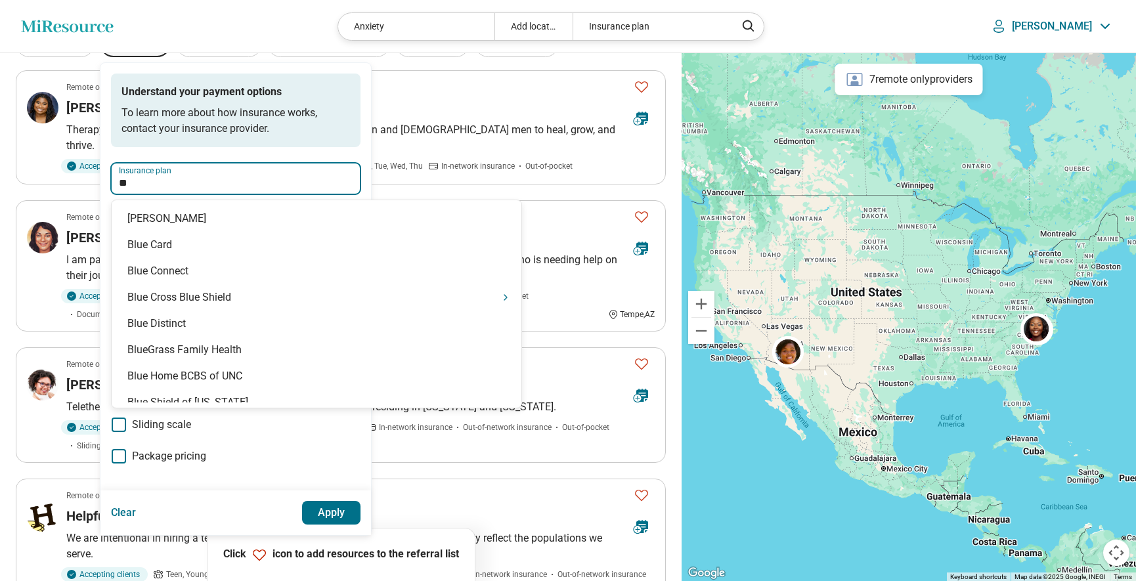
type input "*"
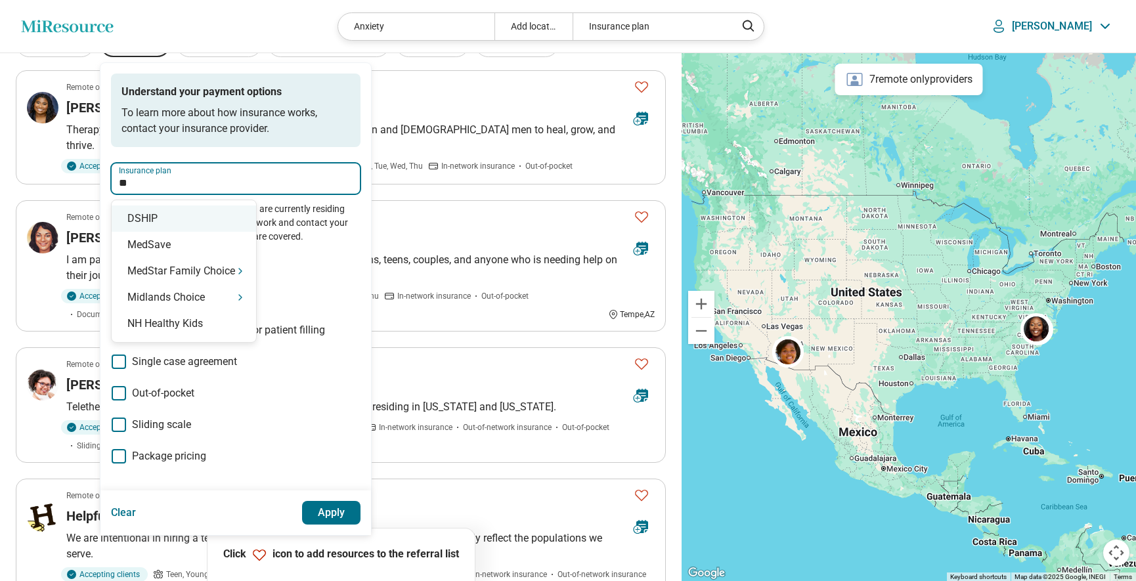
click at [148, 220] on div "DSHIP" at bounding box center [184, 219] width 144 height 26
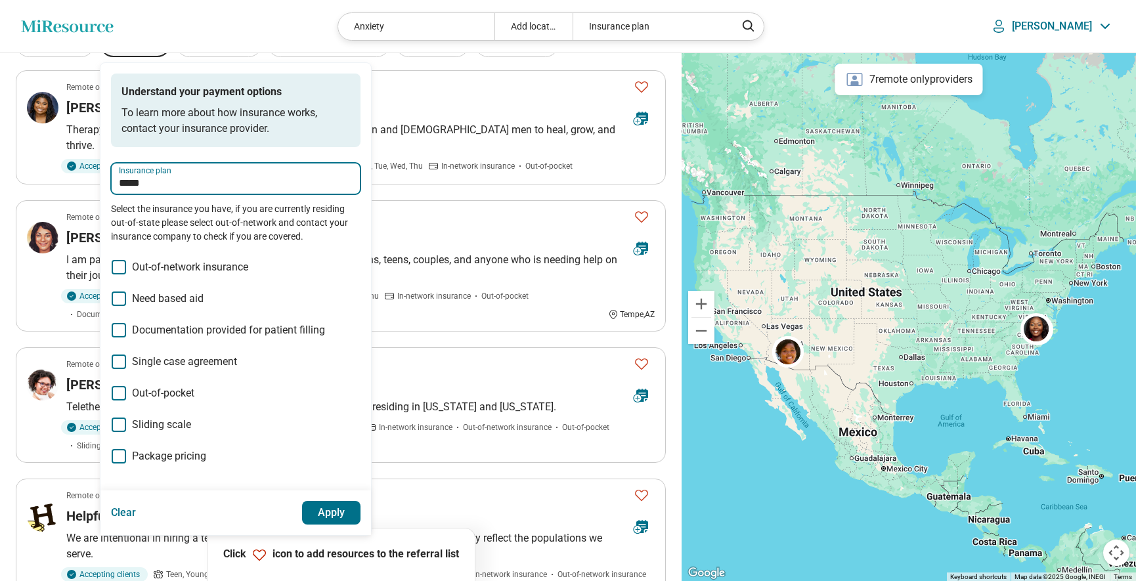
type input "*****"
click at [338, 514] on button "Apply" at bounding box center [331, 513] width 59 height 24
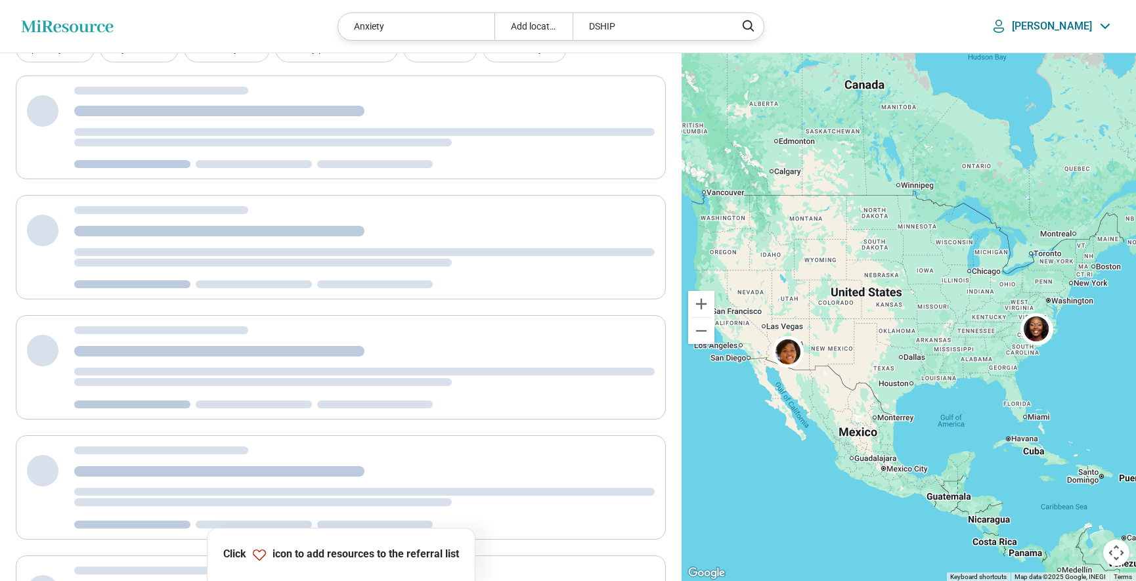
scroll to position [0, 0]
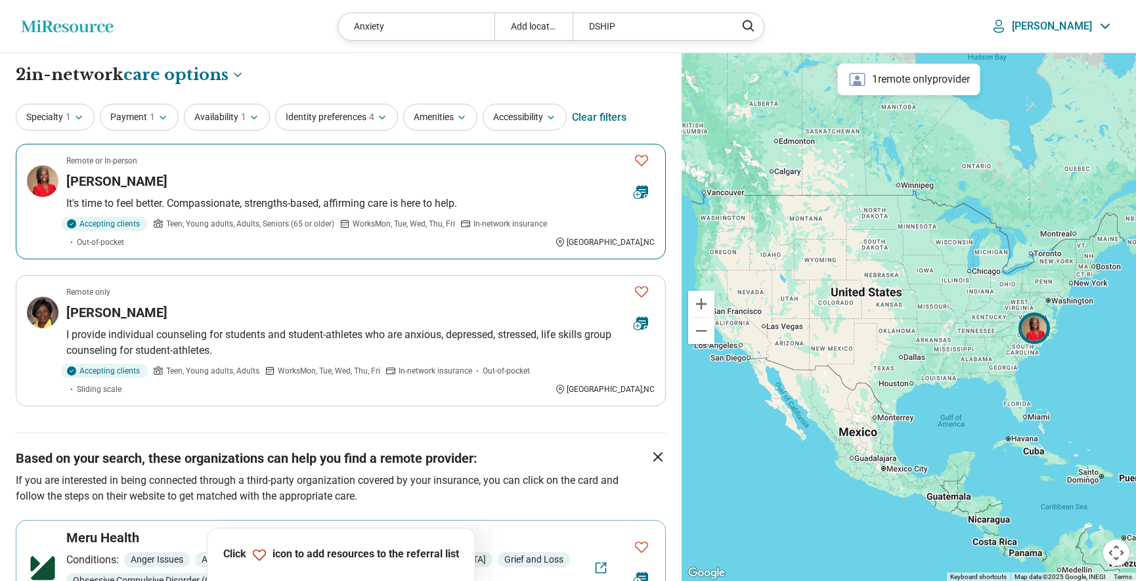
click at [642, 162] on icon "Favorite" at bounding box center [642, 160] width 16 height 16
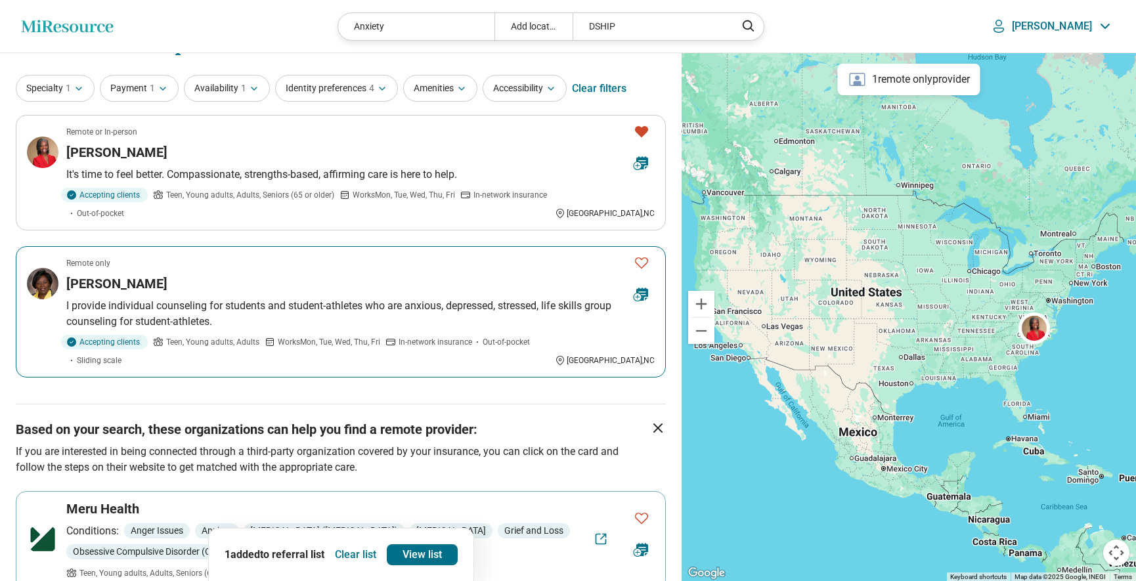
scroll to position [7, 0]
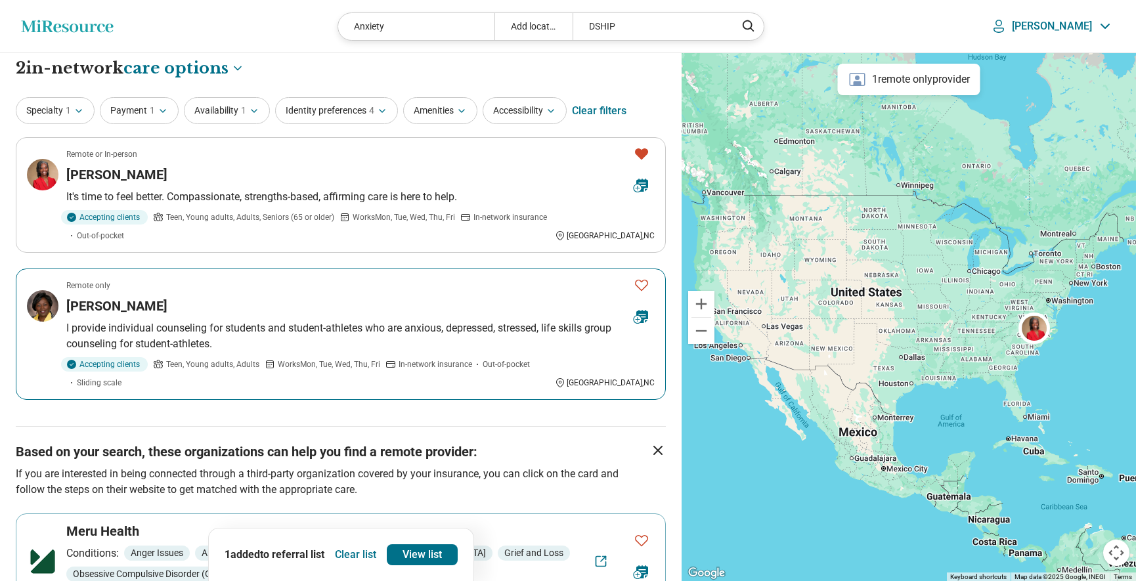
click at [645, 285] on icon "Favorite" at bounding box center [642, 285] width 16 height 16
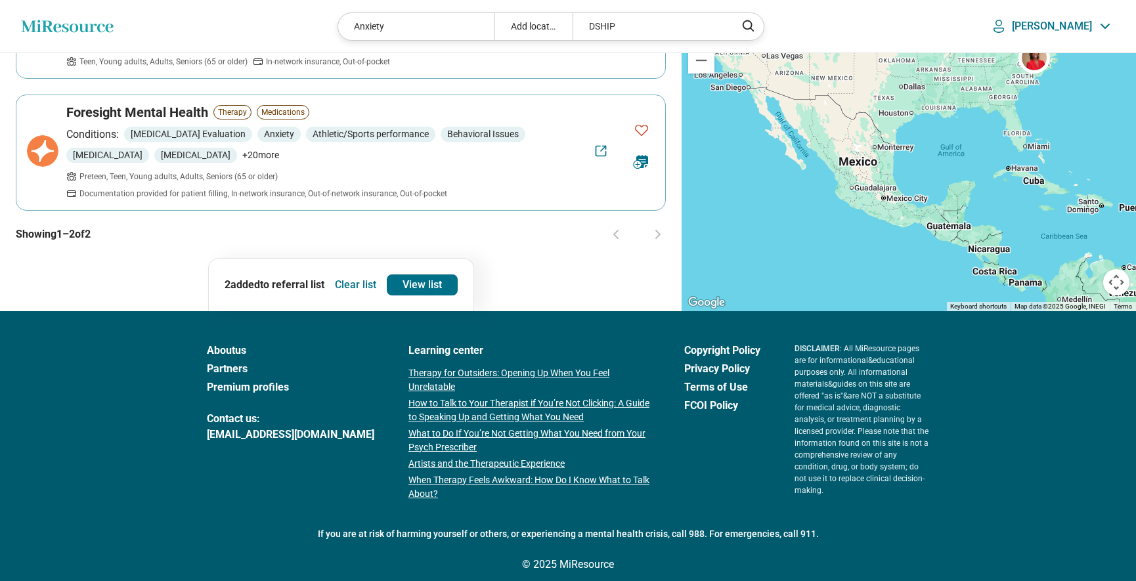
scroll to position [541, 0]
click at [437, 274] on link "View list" at bounding box center [422, 284] width 71 height 21
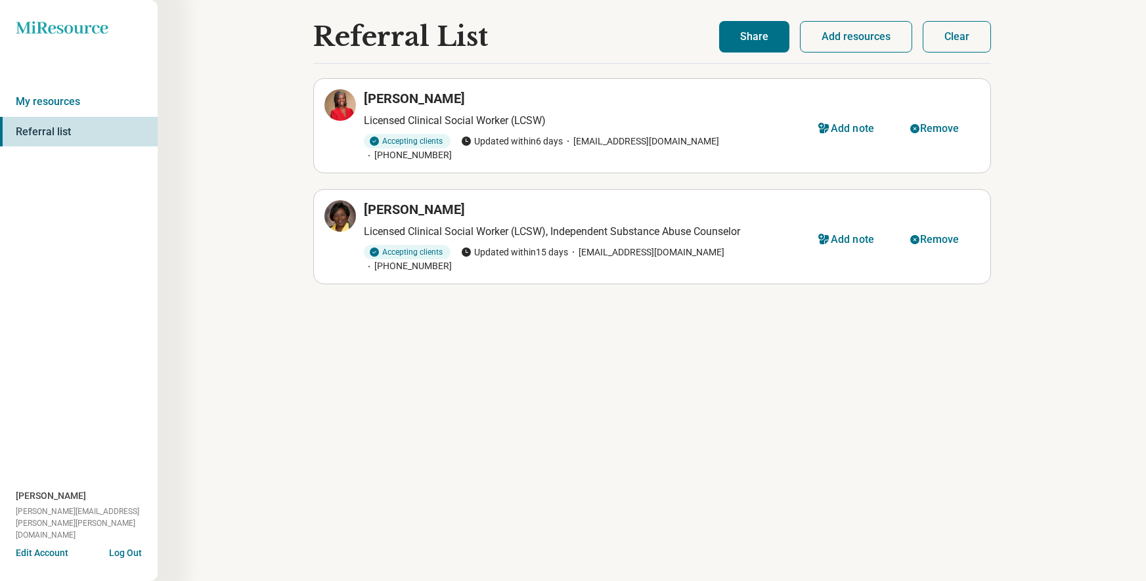
click at [754, 39] on button "Share" at bounding box center [754, 37] width 70 height 32
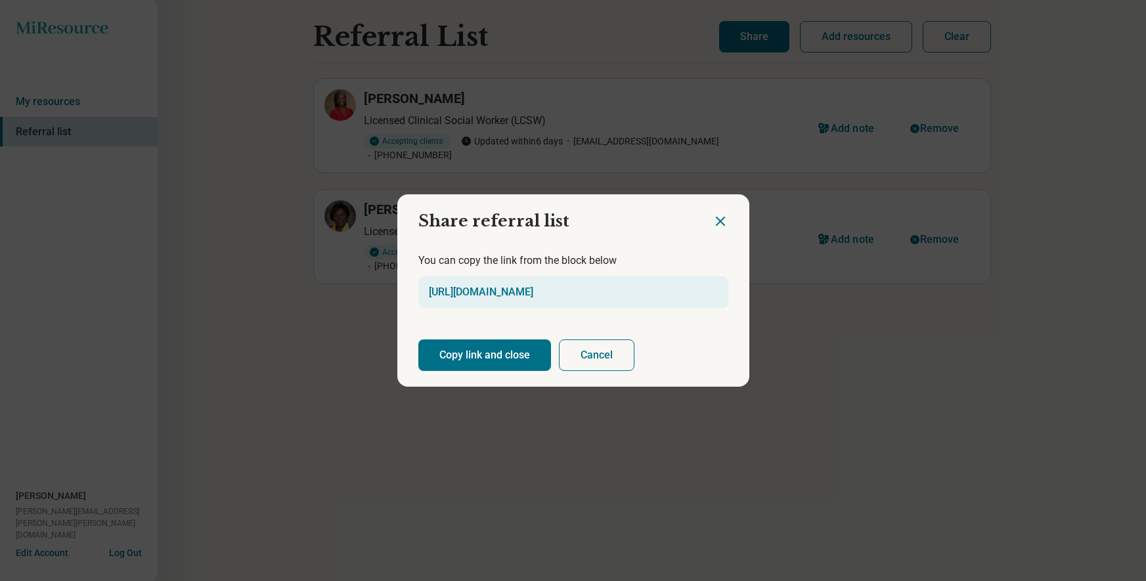
click at [506, 362] on button "Copy link and close" at bounding box center [484, 355] width 133 height 32
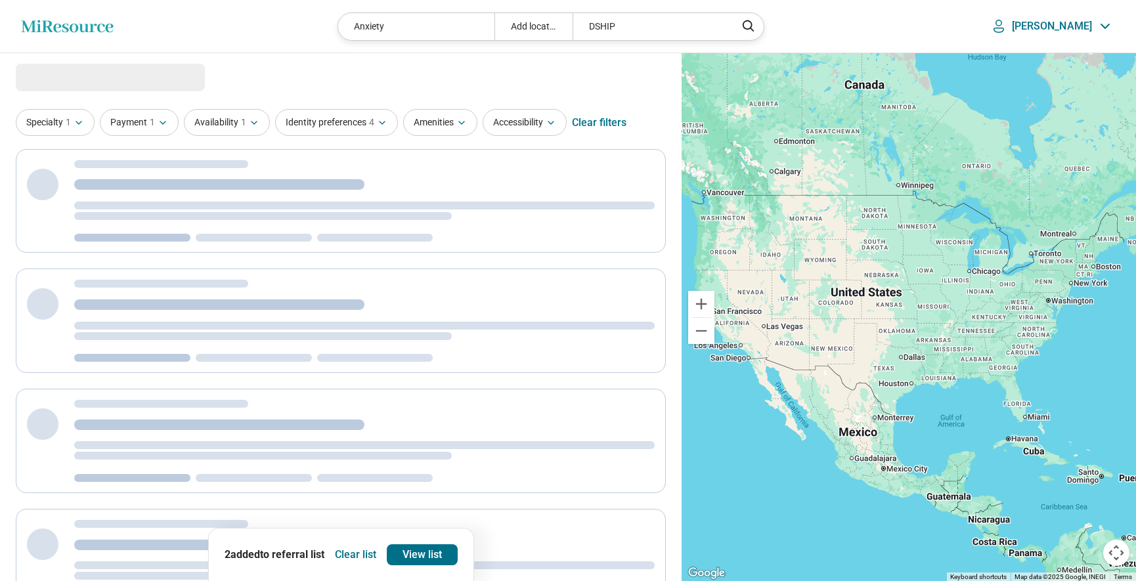
select select "***"
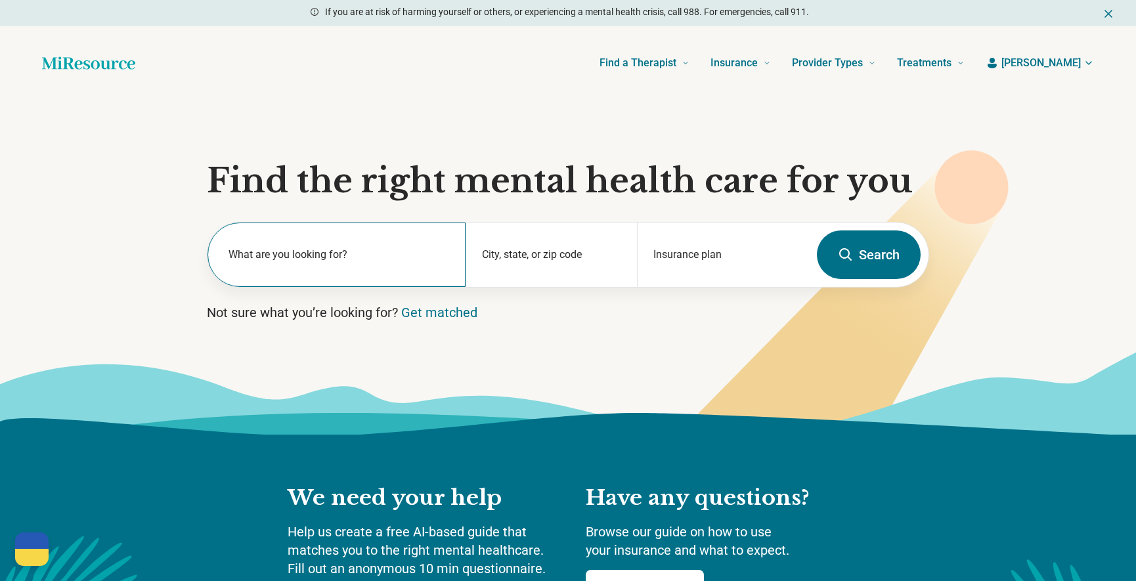
click at [345, 255] on label "What are you looking for?" at bounding box center [339, 255] width 221 height 16
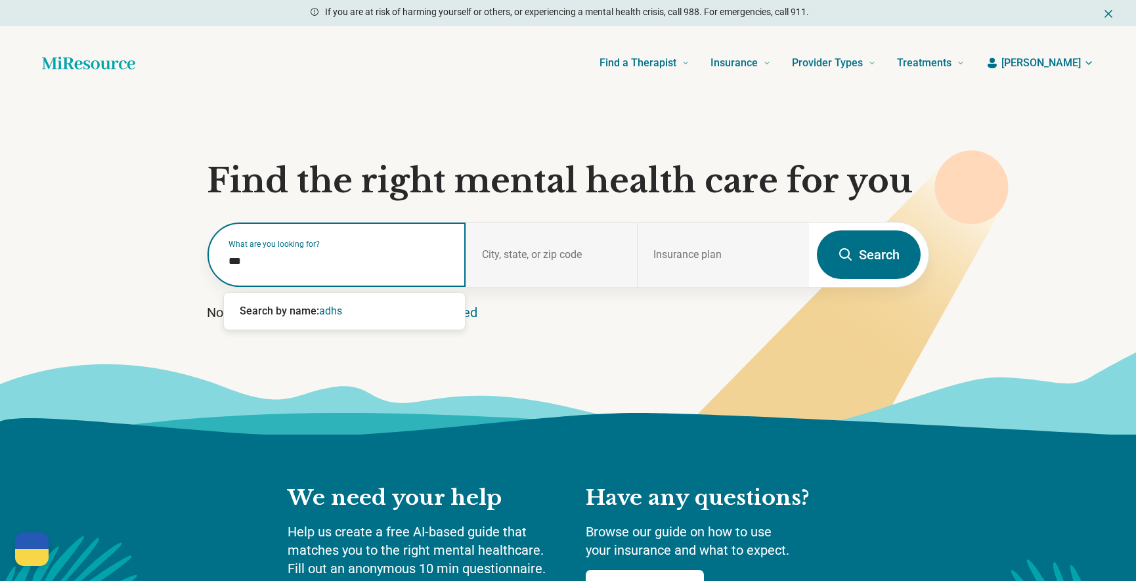
type input "****"
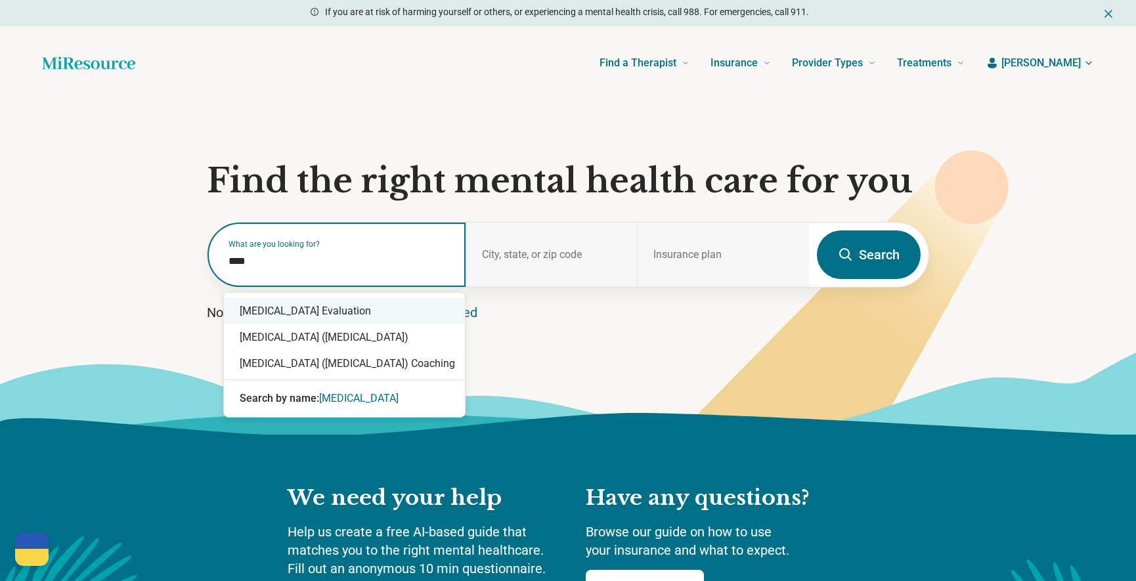
click at [291, 320] on div "ADHD Evaluation" at bounding box center [344, 311] width 241 height 26
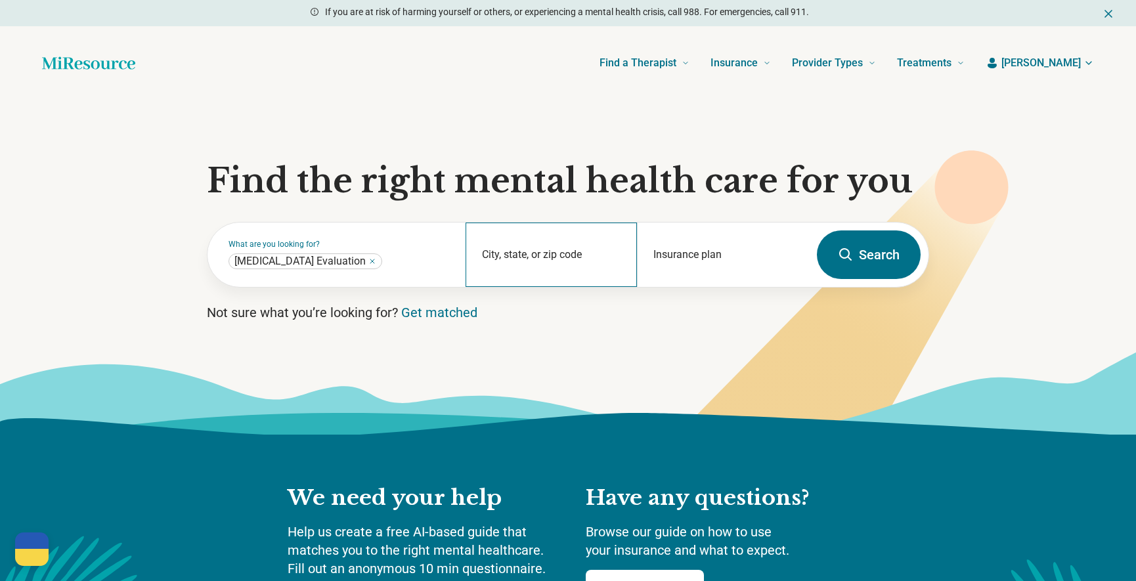
click at [537, 277] on div "City, state, or zip code" at bounding box center [552, 255] width 172 height 64
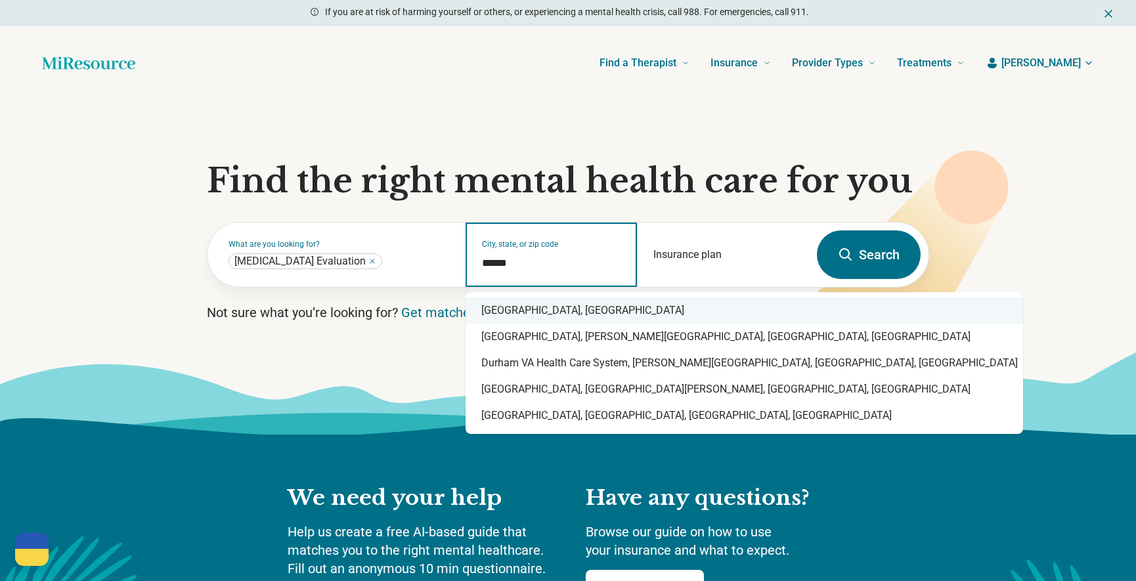
click at [580, 312] on div "Durham, NC" at bounding box center [745, 310] width 558 height 26
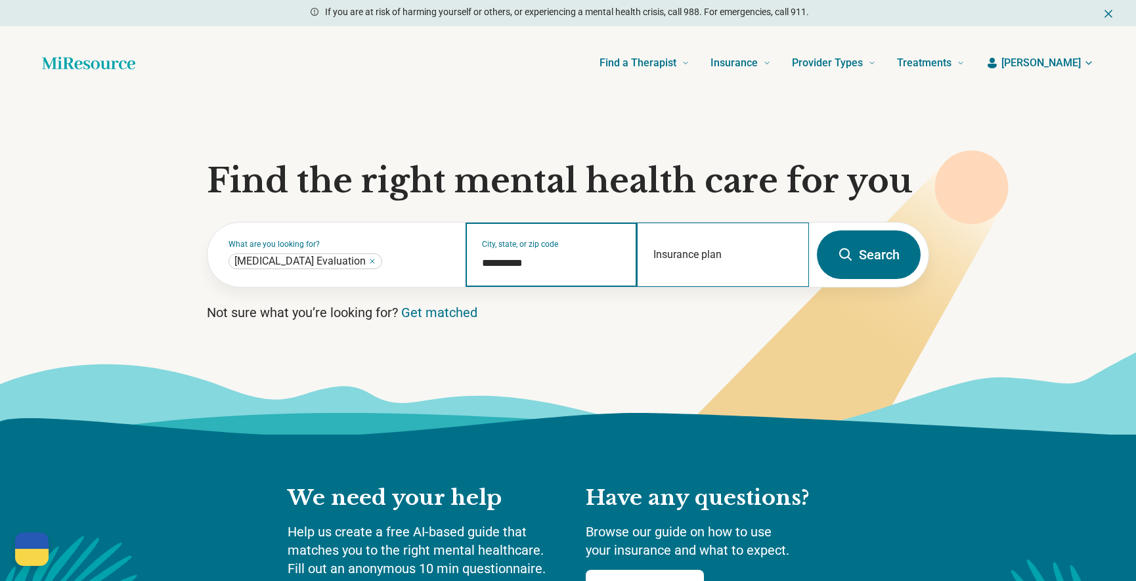
type input "**********"
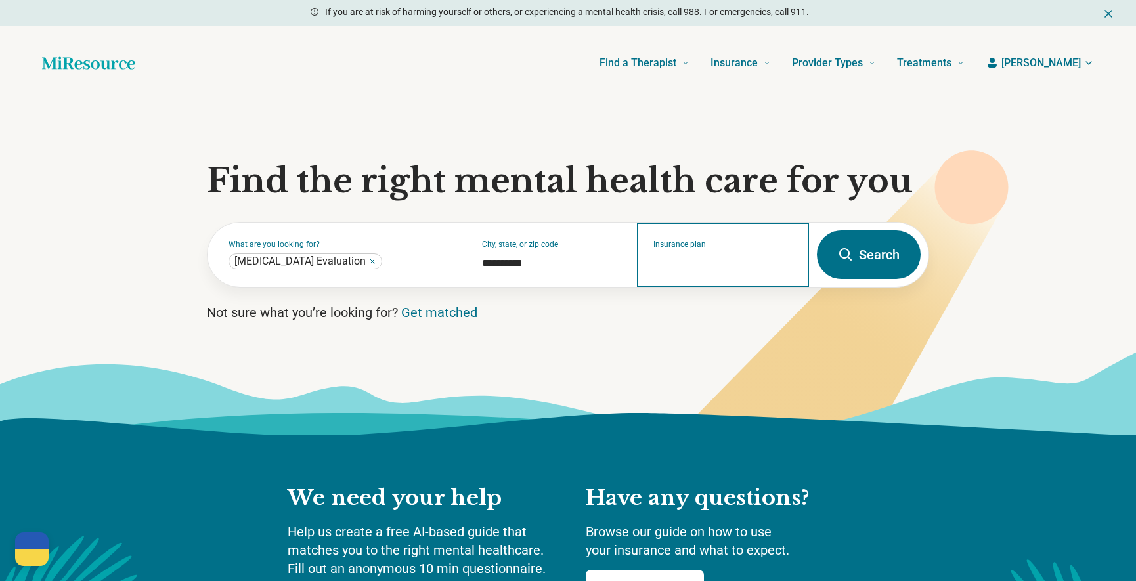
click at [699, 258] on input "Insurance plan" at bounding box center [723, 263] width 140 height 16
type input "*****"
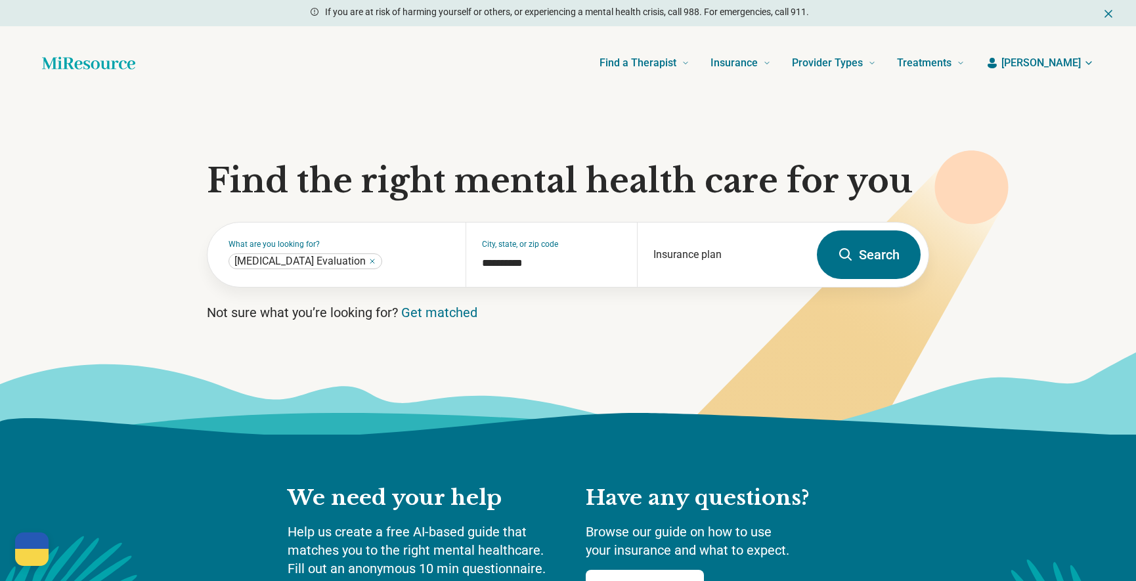
click at [867, 253] on button "Search" at bounding box center [869, 254] width 104 height 49
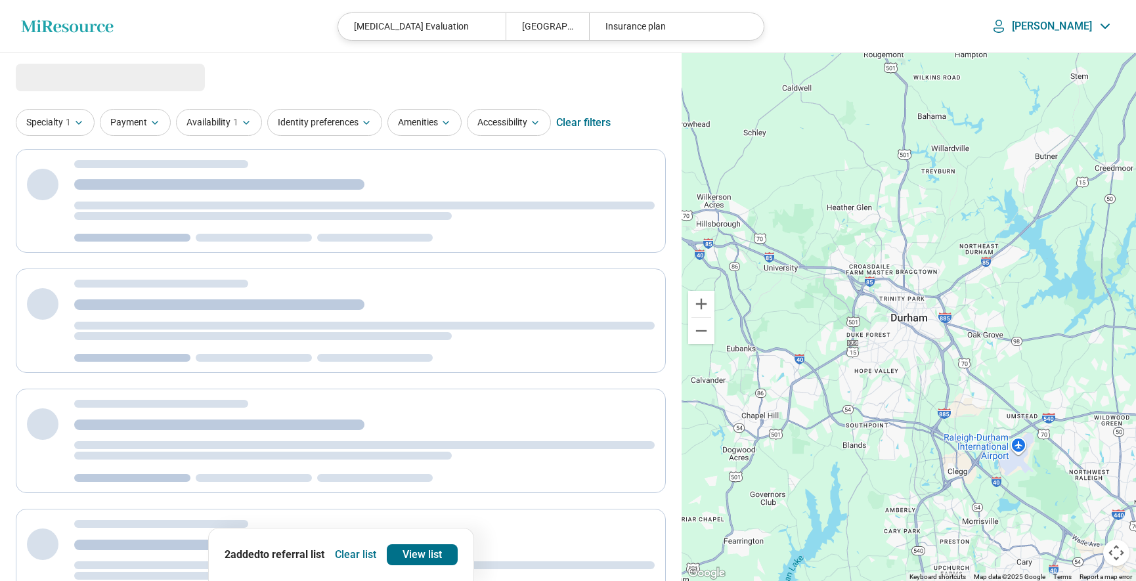
select select "***"
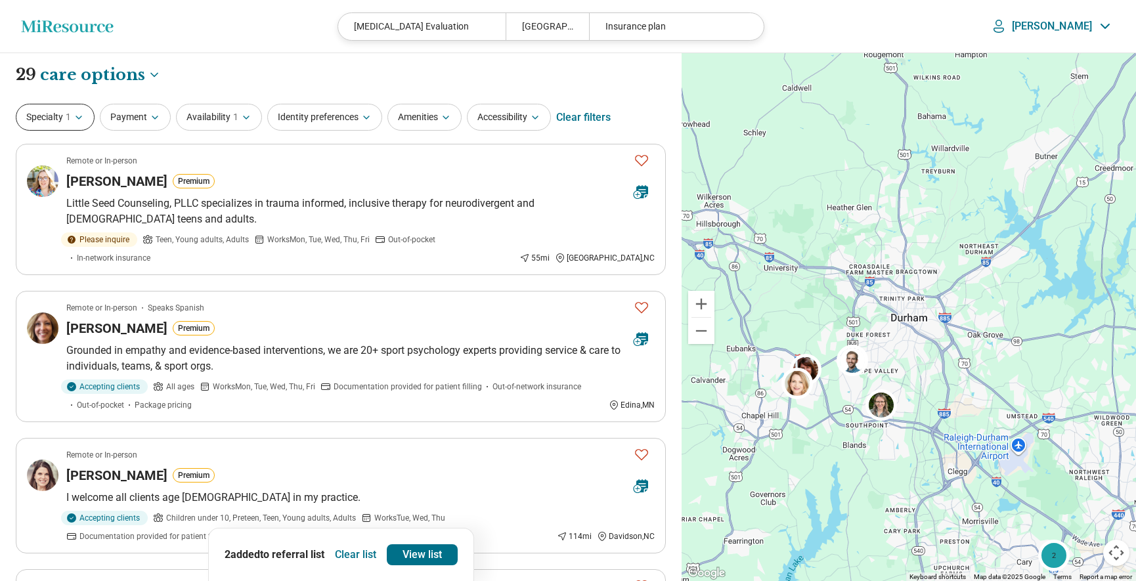
click at [85, 115] on button "Specialty 1" at bounding box center [55, 117] width 79 height 27
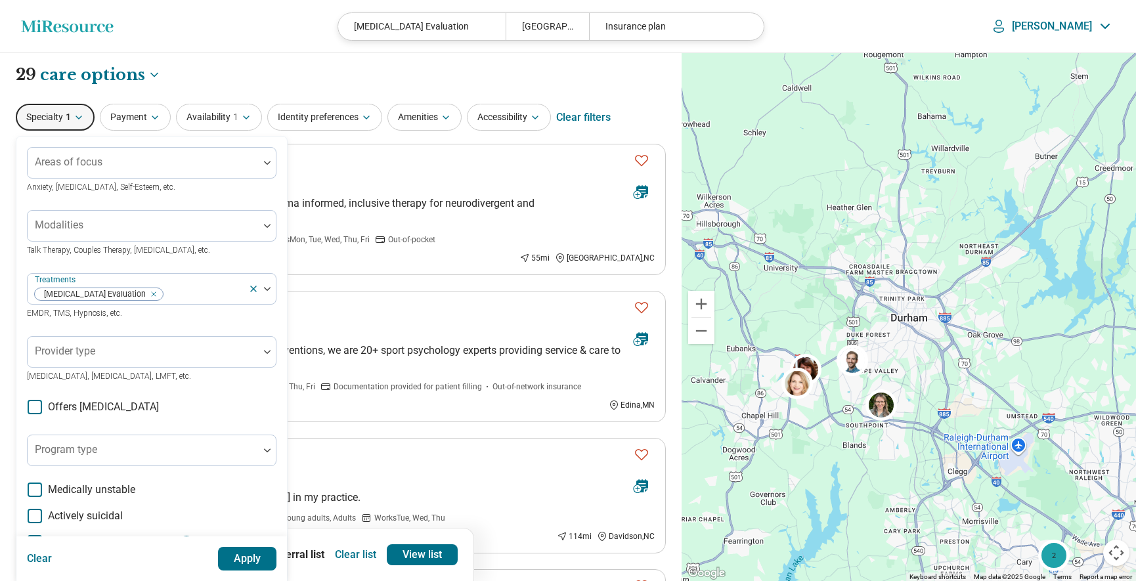
click at [298, 74] on div "**********" at bounding box center [341, 75] width 650 height 22
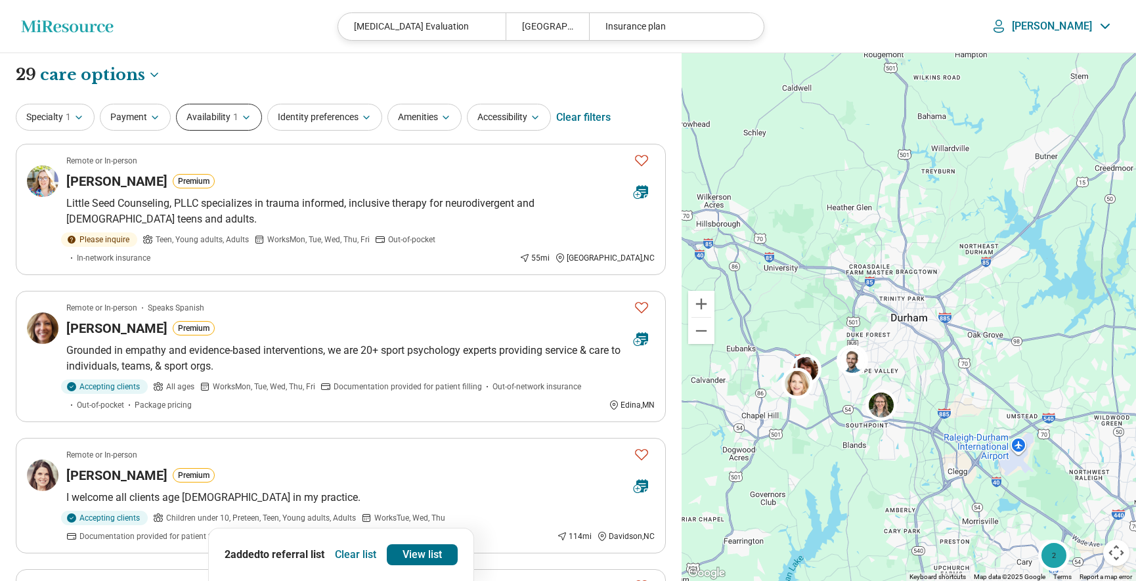
click at [246, 120] on icon "button" at bounding box center [246, 117] width 11 height 11
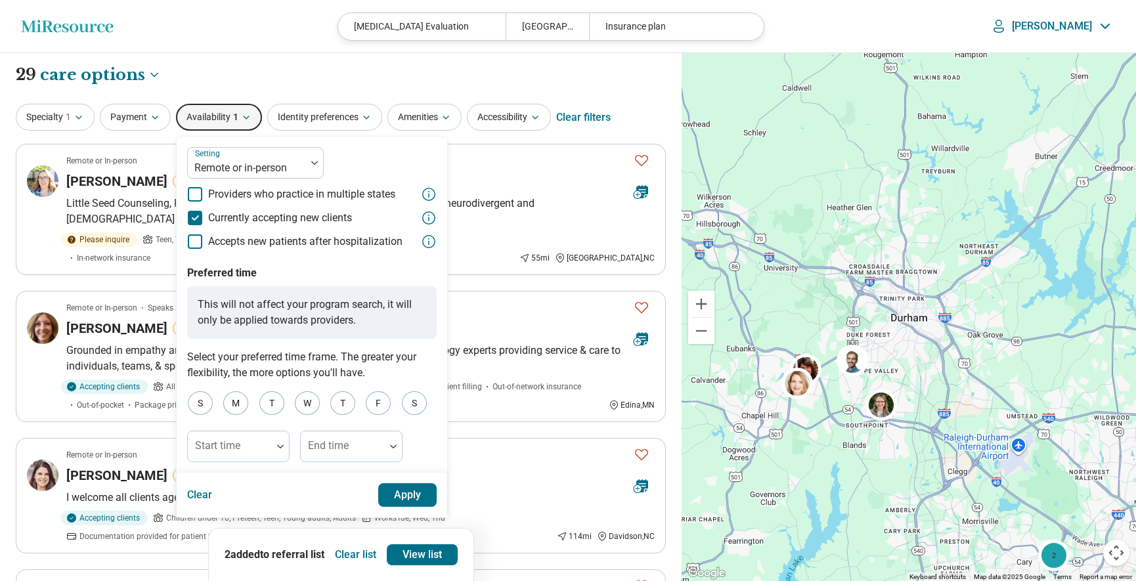
click at [276, 72] on div "**********" at bounding box center [341, 75] width 650 height 22
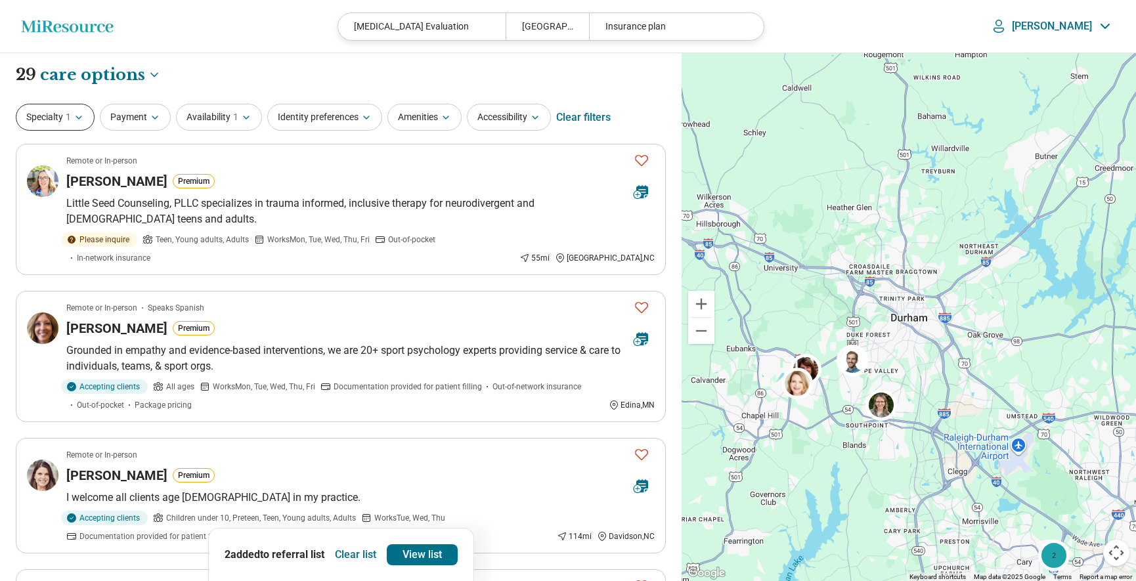
click at [77, 114] on icon "button" at bounding box center [79, 117] width 11 height 11
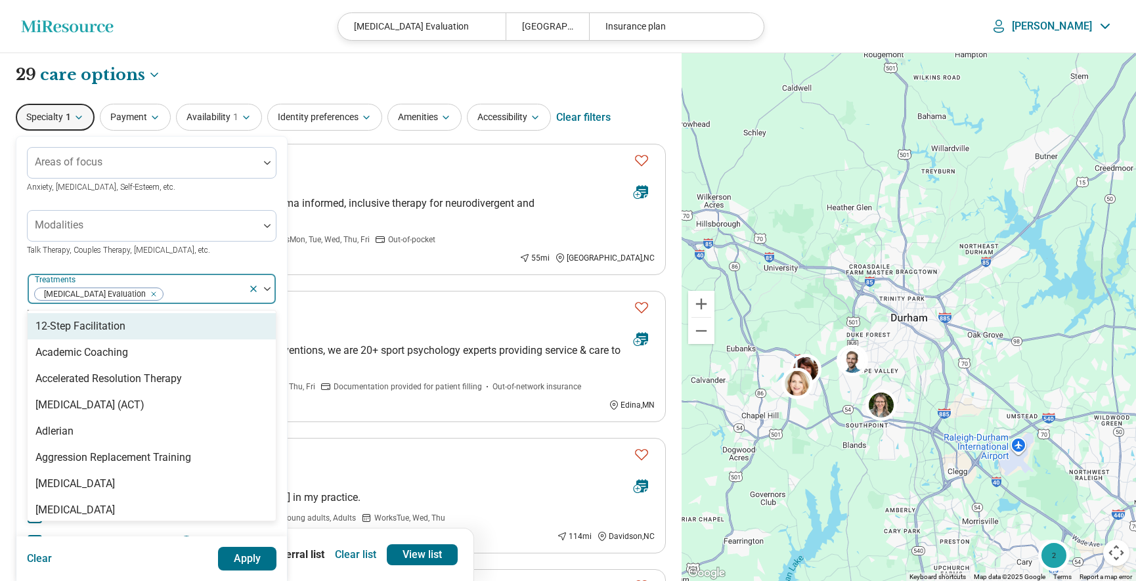
click at [194, 289] on div at bounding box center [203, 294] width 79 height 18
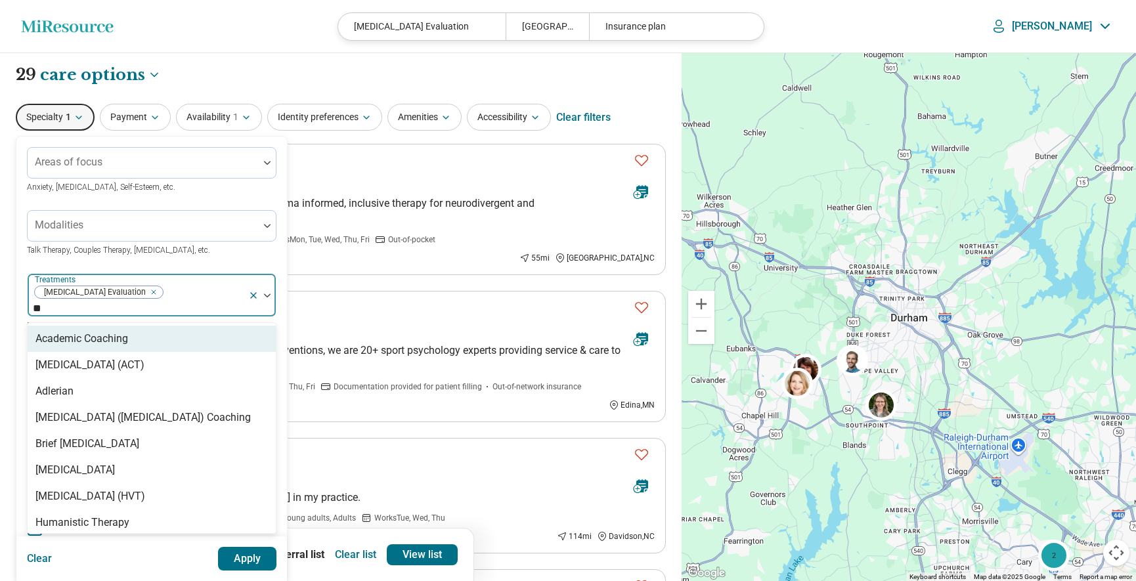
type input "*"
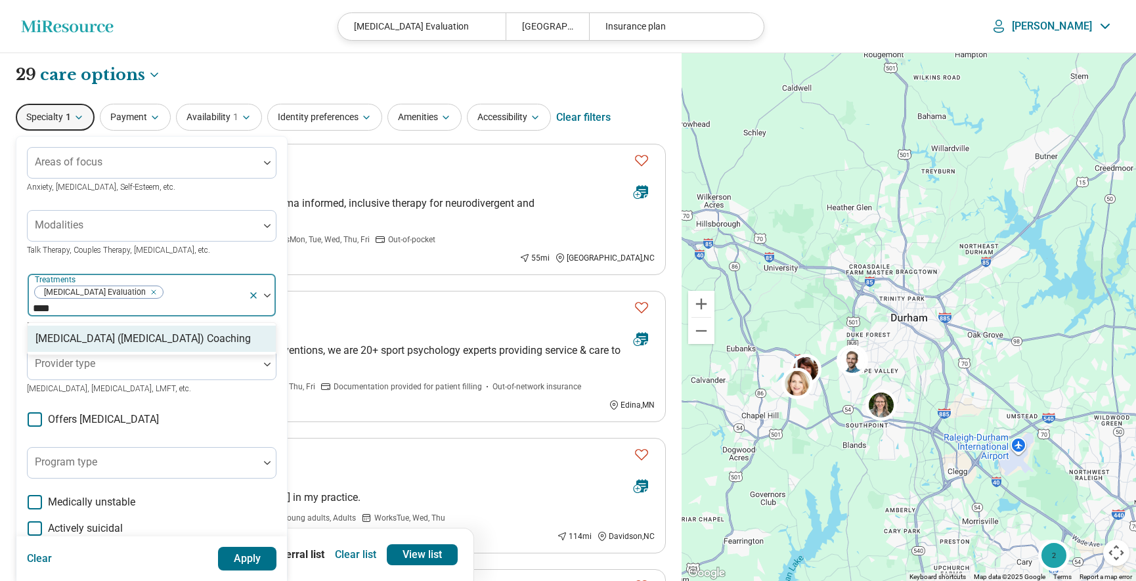
type input "****"
click at [252, 293] on icon at bounding box center [253, 295] width 5 height 5
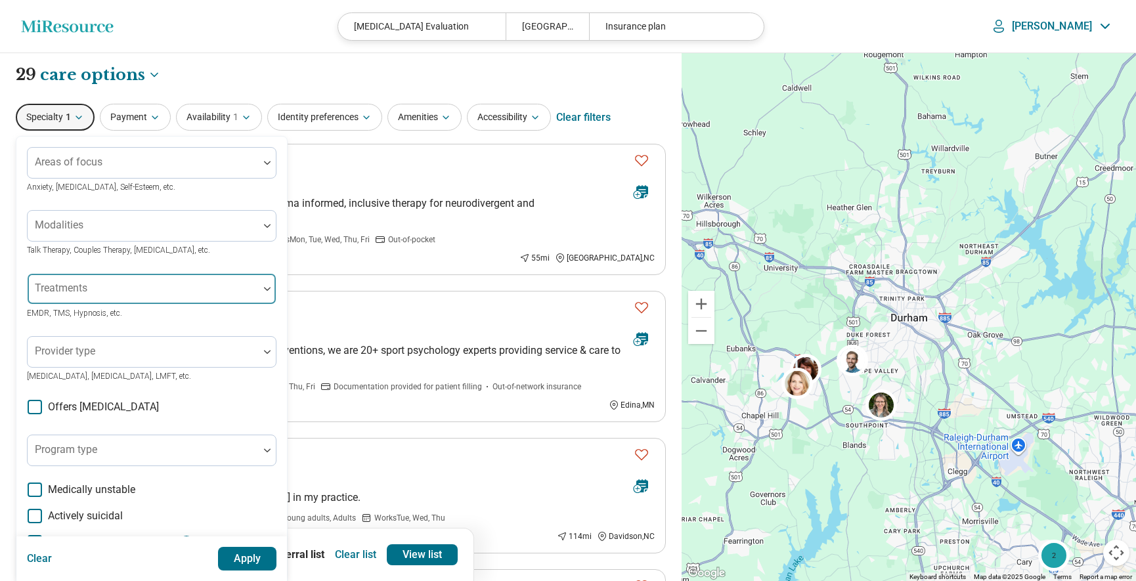
click at [144, 290] on div at bounding box center [143, 294] width 221 height 18
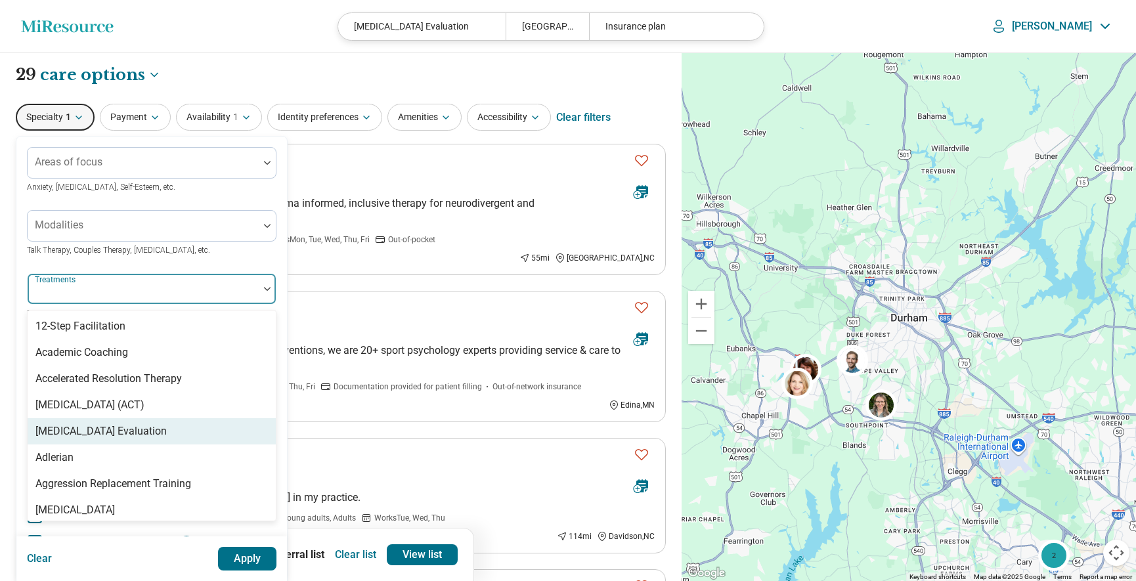
click at [111, 425] on div "ADHD Evaluation" at bounding box center [100, 432] width 131 height 16
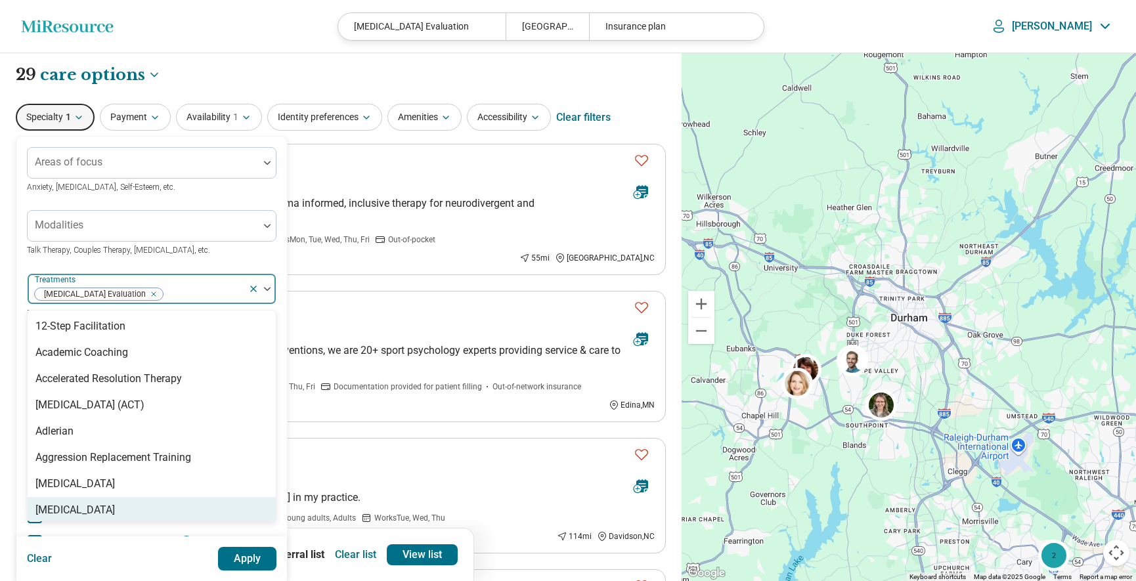
click at [261, 556] on button "Apply" at bounding box center [247, 559] width 59 height 24
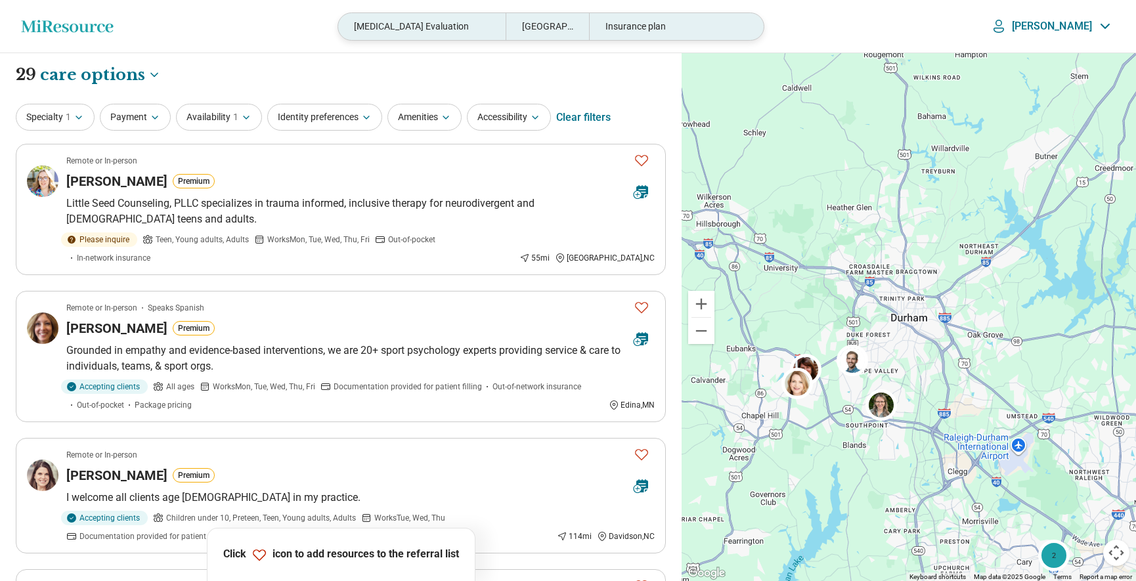
click at [475, 33] on div "ADHD Evaluation" at bounding box center [421, 26] width 167 height 27
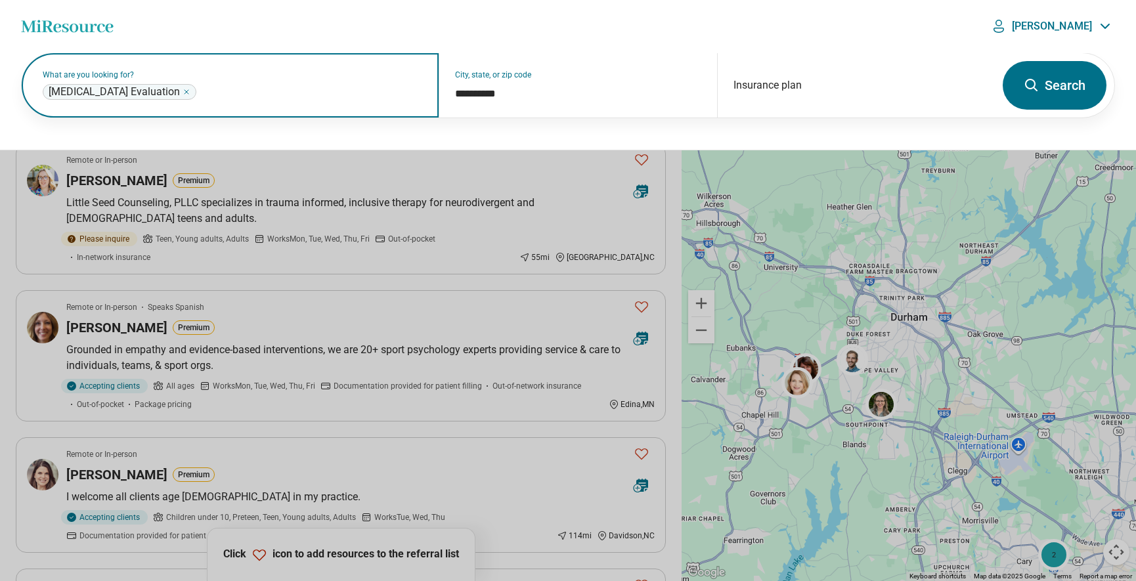
click at [183, 90] on icon "Remove" at bounding box center [187, 92] width 8 height 8
click at [125, 79] on label "What are you looking for?" at bounding box center [233, 75] width 380 height 8
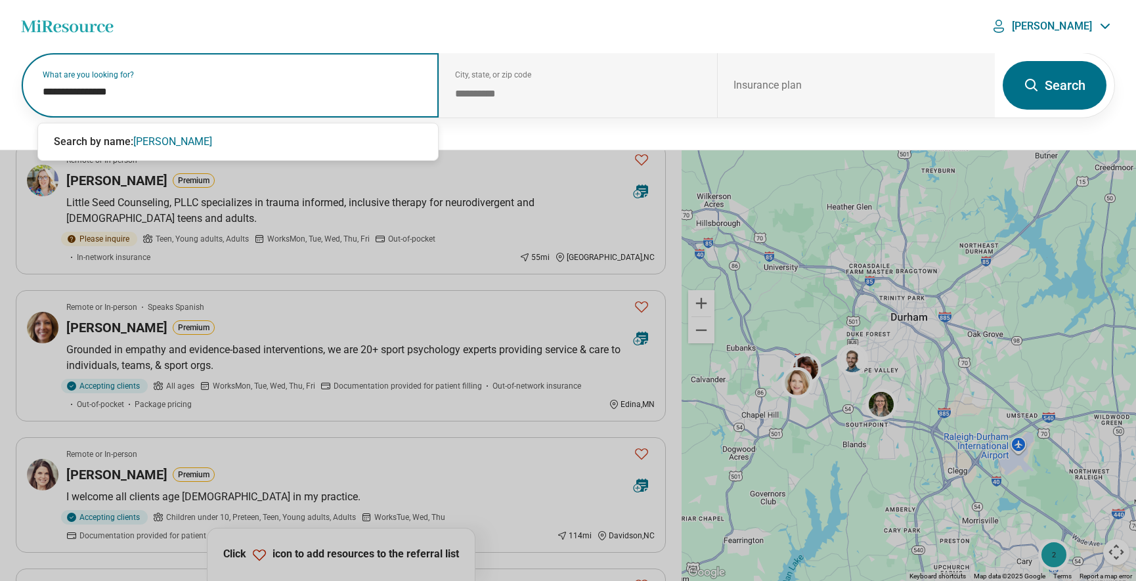
type input "**********"
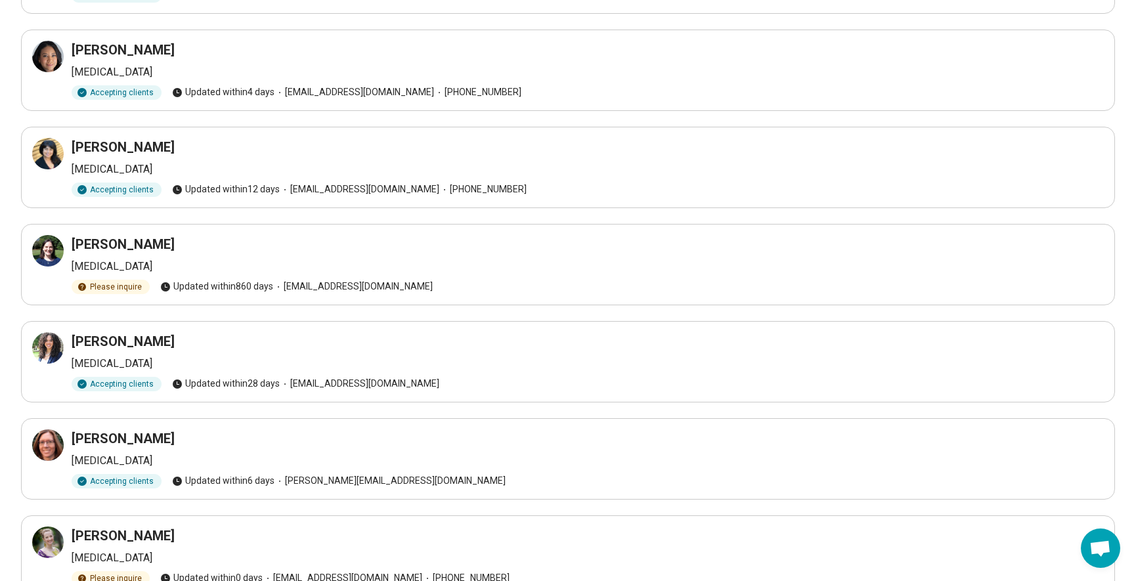
scroll to position [1001, 0]
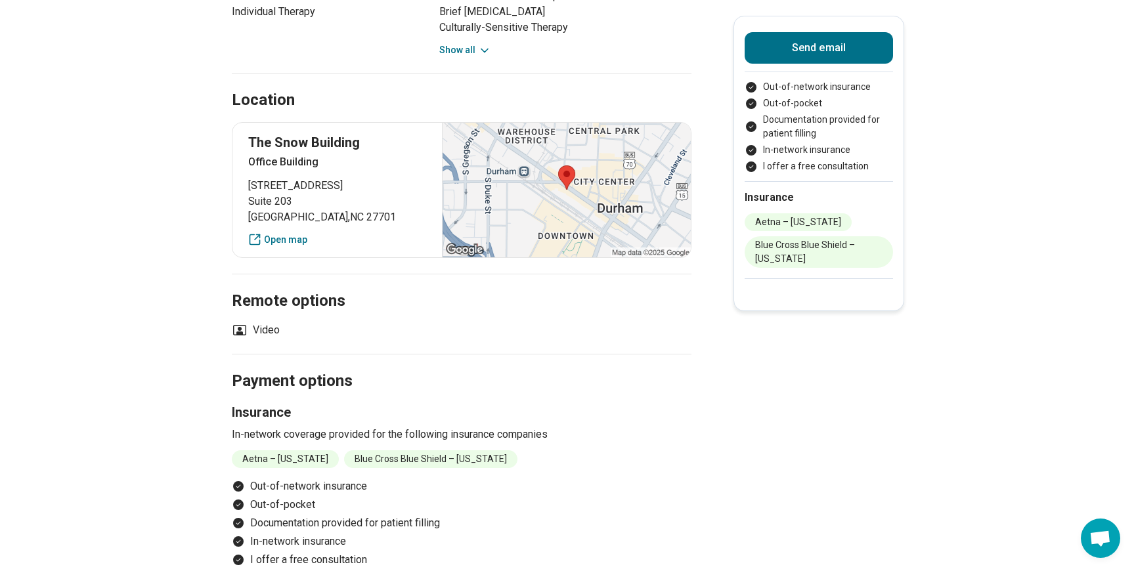
scroll to position [1309, 0]
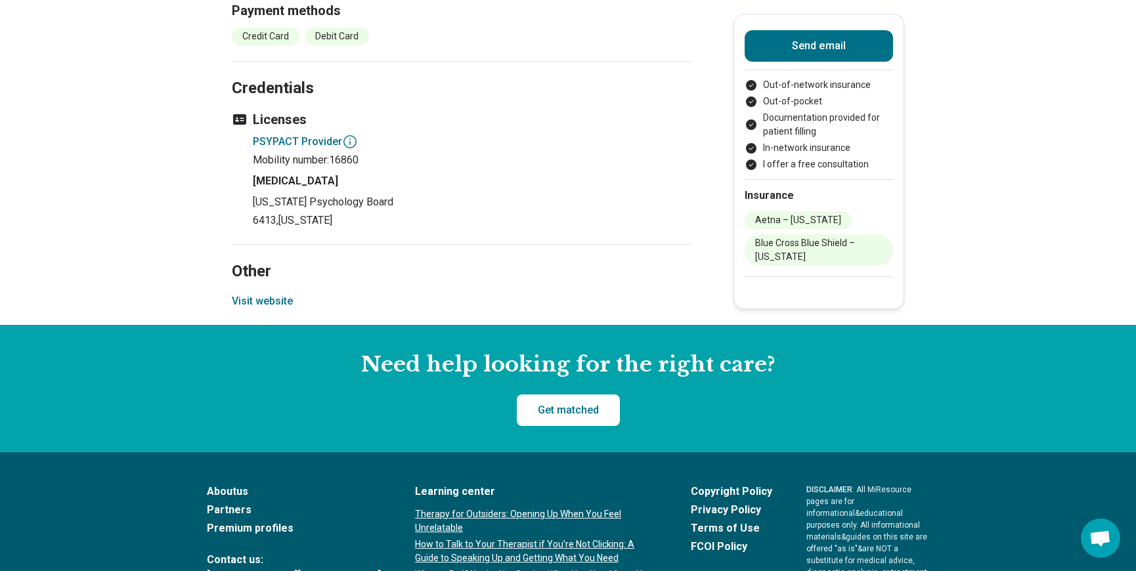
click at [261, 294] on button "Visit website" at bounding box center [262, 302] width 61 height 16
